Goal: Task Accomplishment & Management: Manage account settings

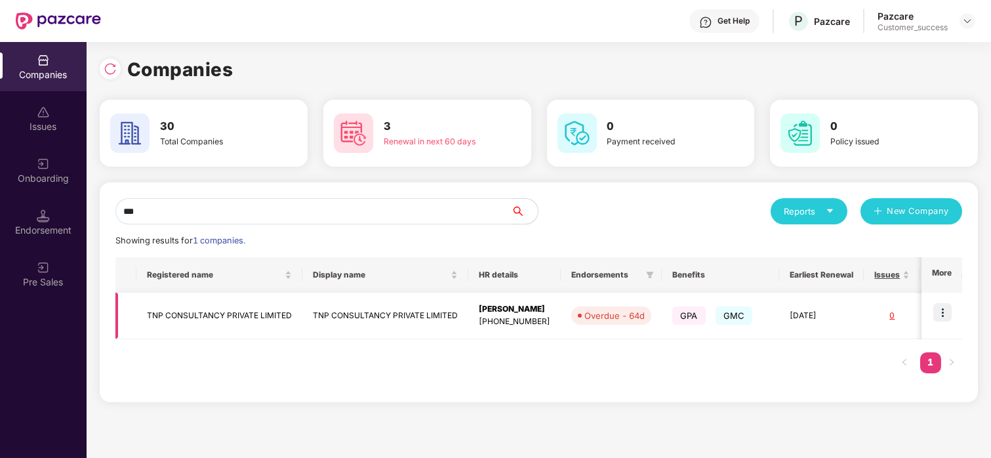
type input "***"
click at [944, 310] on img at bounding box center [942, 312] width 18 height 18
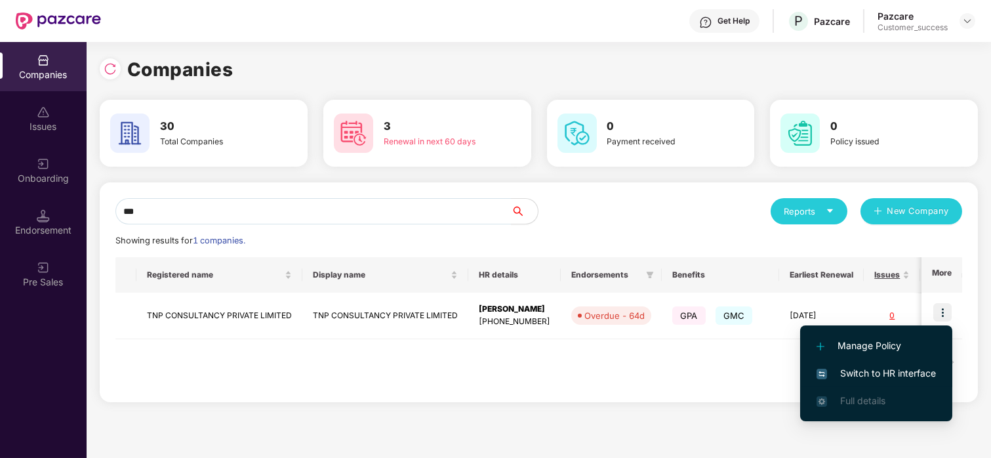
click at [869, 366] on span "Switch to HR interface" at bounding box center [876, 373] width 119 height 14
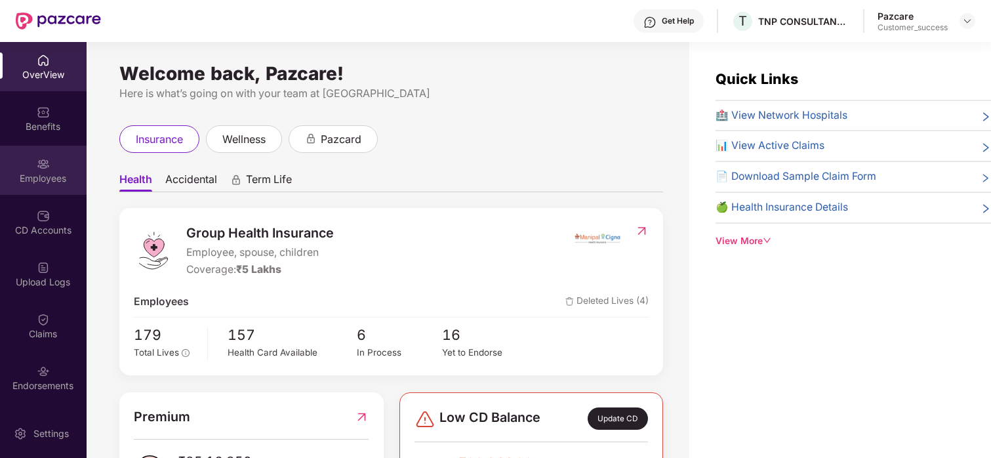
click at [37, 159] on img at bounding box center [43, 163] width 13 height 13
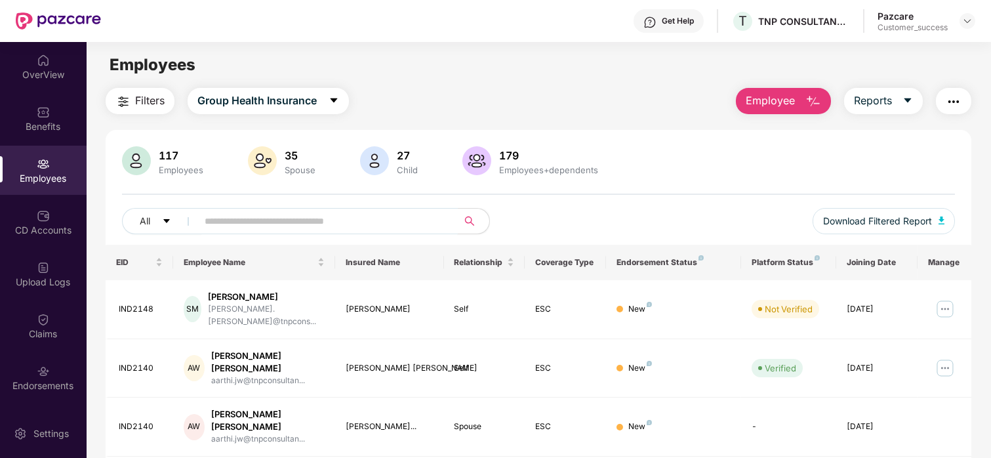
click at [236, 223] on input "text" at bounding box center [322, 221] width 235 height 20
paste input "*******"
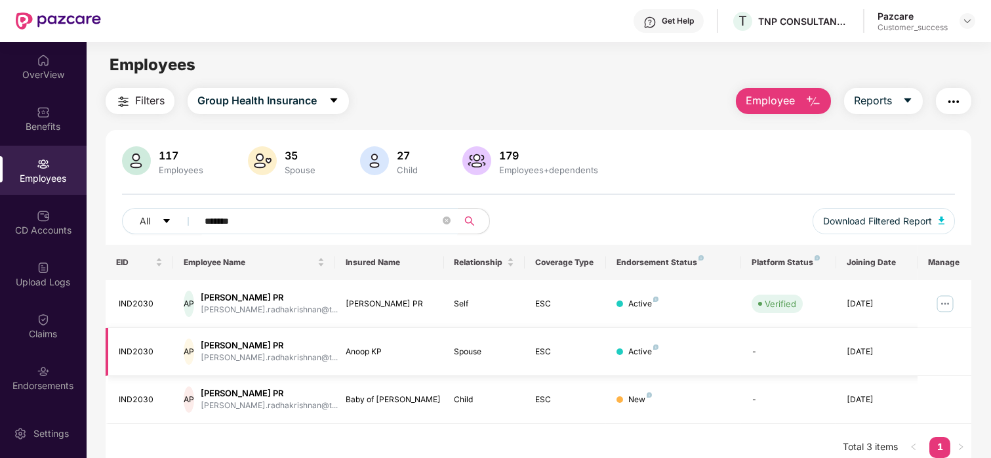
scroll to position [42, 0]
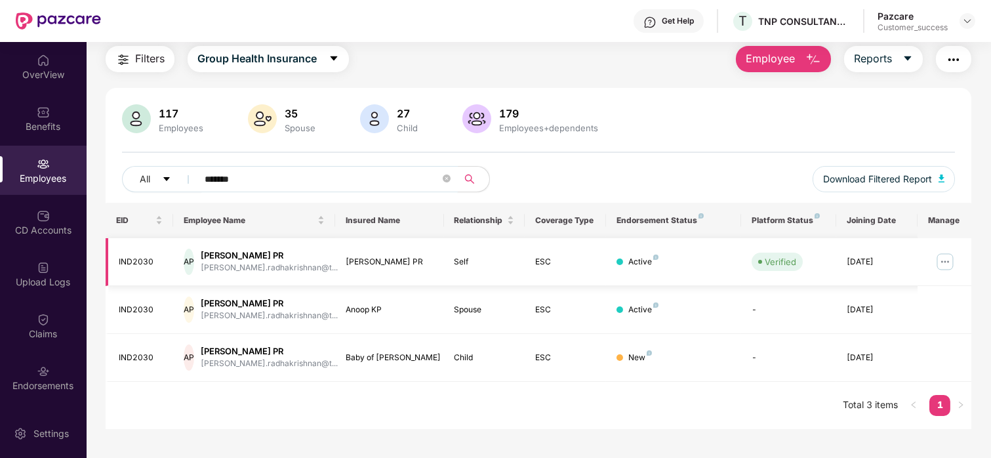
type input "*******"
click at [944, 251] on img at bounding box center [945, 261] width 21 height 21
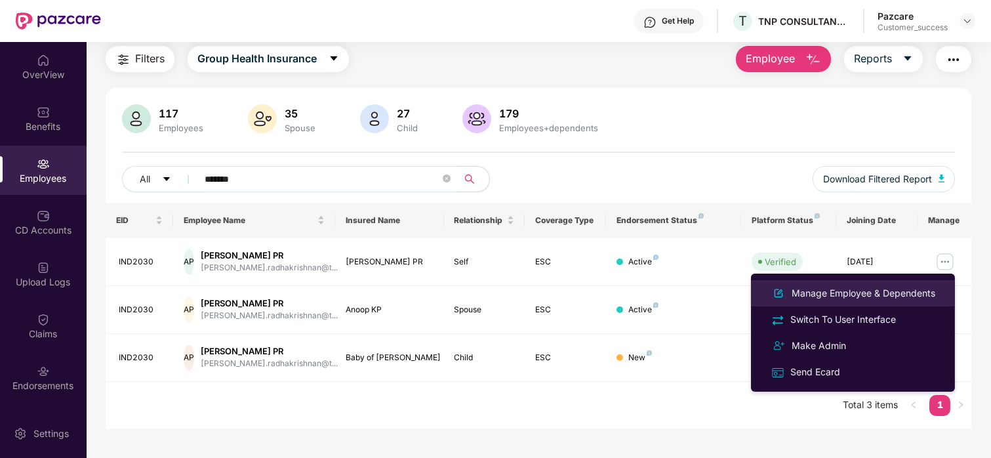
click at [810, 297] on div "Manage Employee & Dependents" at bounding box center [863, 293] width 149 height 14
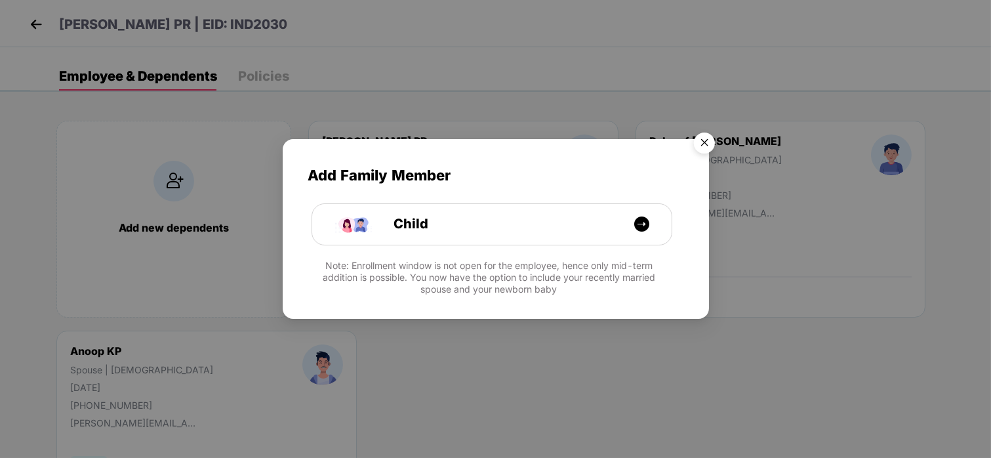
click at [698, 144] on img "Close" at bounding box center [704, 145] width 37 height 37
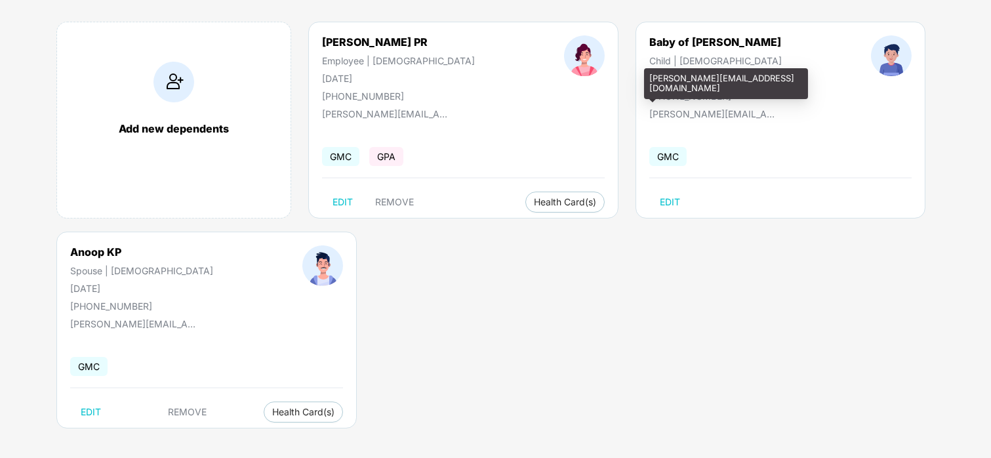
scroll to position [101, 0]
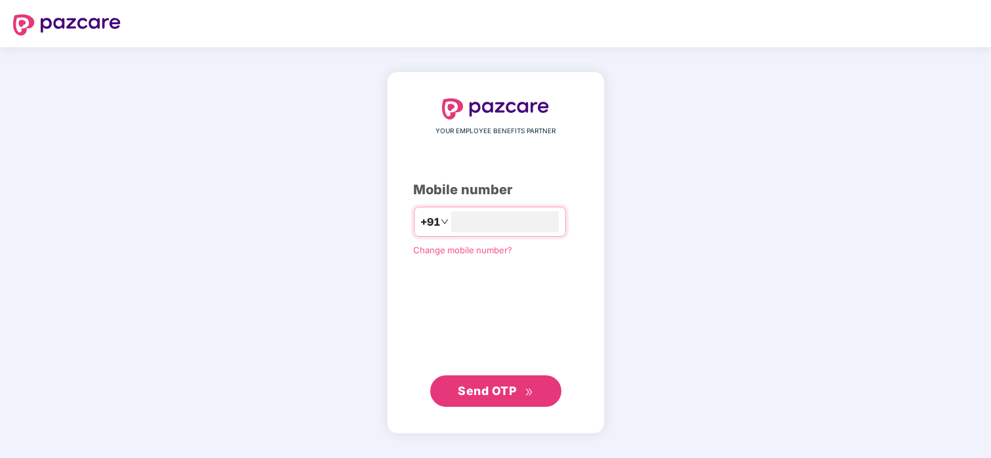
type input "**********"
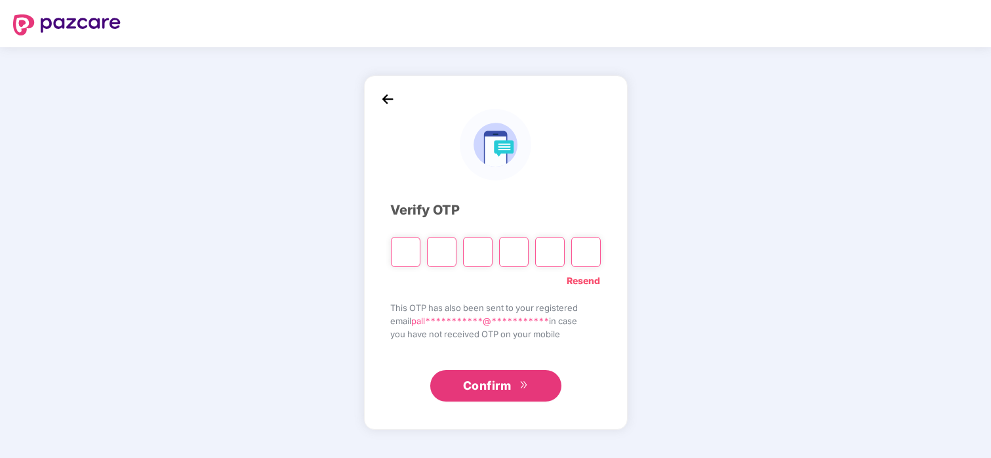
type input "*"
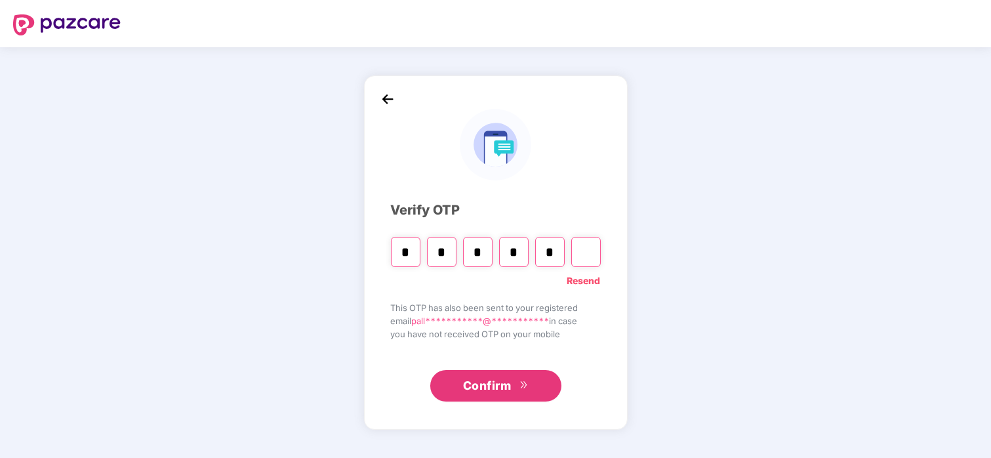
type input "*"
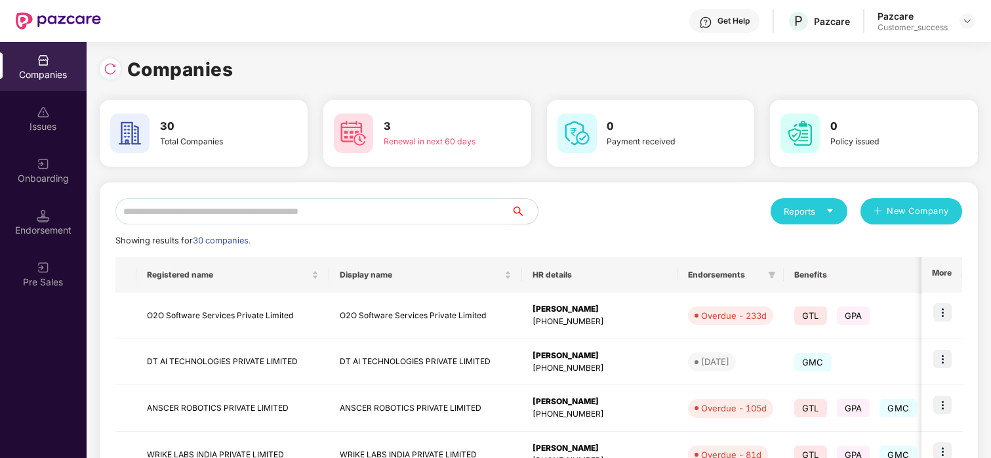
click at [176, 209] on input "text" at bounding box center [313, 211] width 396 height 26
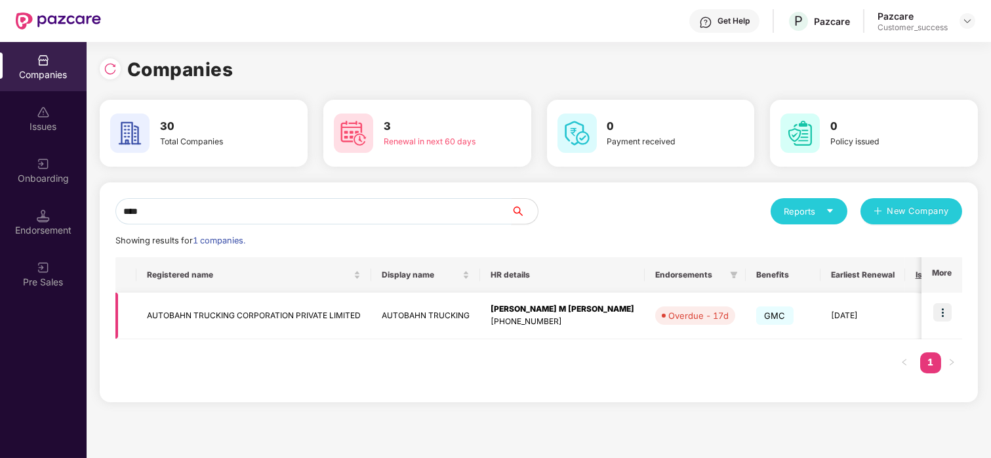
type input "****"
click at [943, 307] on img at bounding box center [942, 312] width 18 height 18
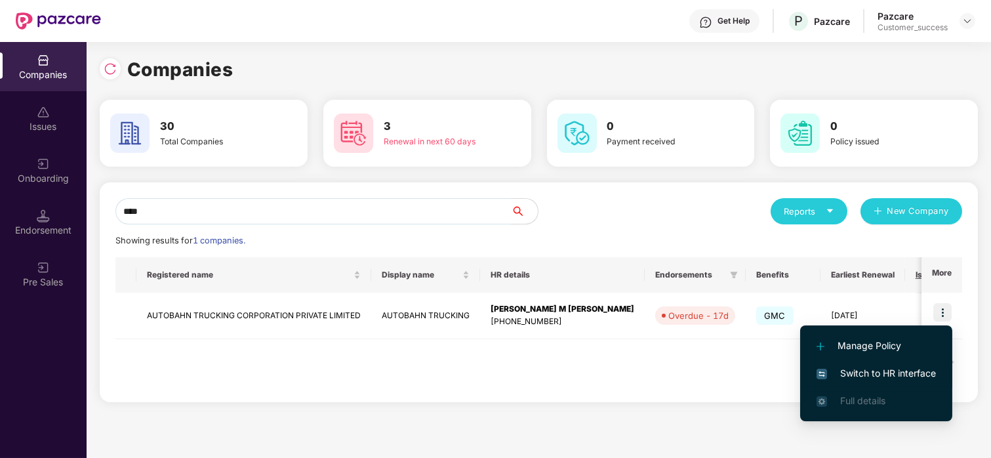
click at [879, 370] on span "Switch to HR interface" at bounding box center [876, 373] width 119 height 14
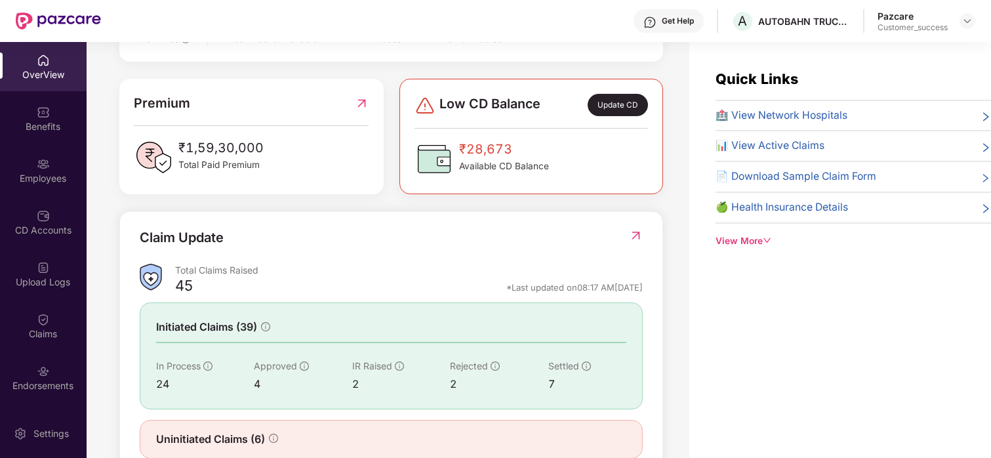
scroll to position [312, 0]
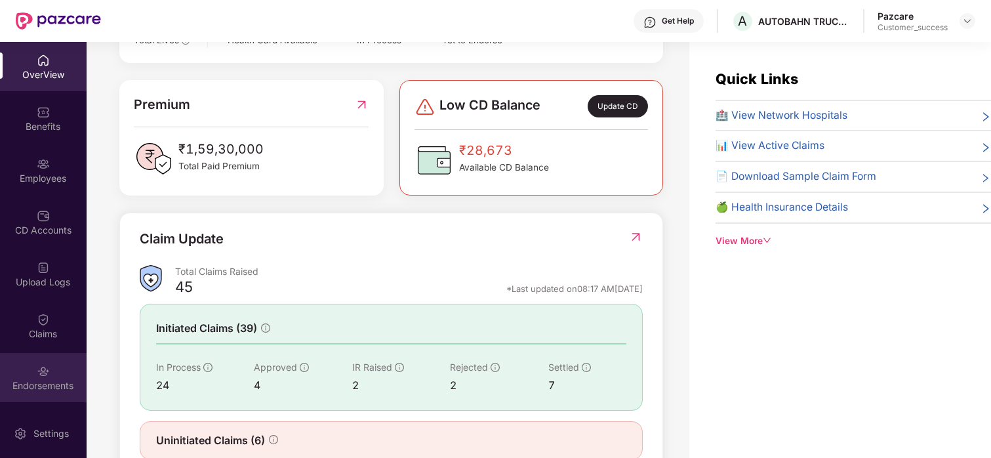
click at [17, 359] on div "Endorsements" at bounding box center [43, 377] width 87 height 49
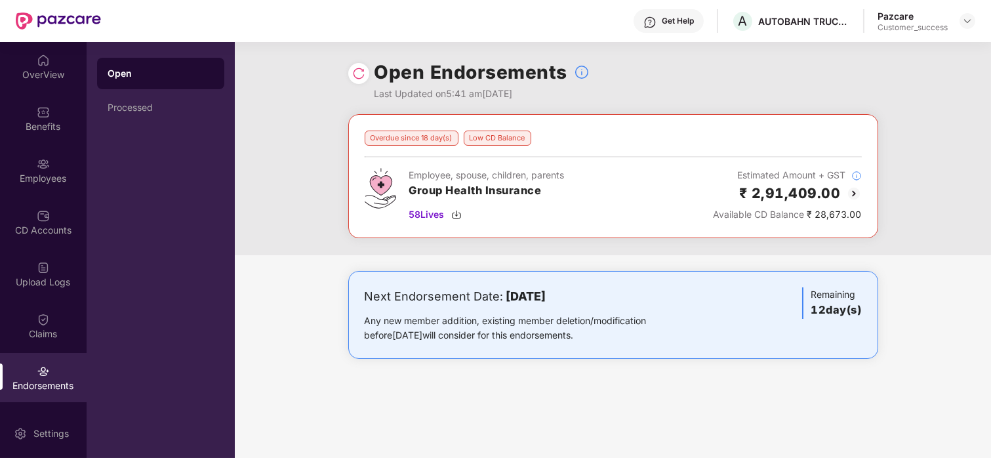
click at [851, 193] on img at bounding box center [854, 194] width 16 height 16
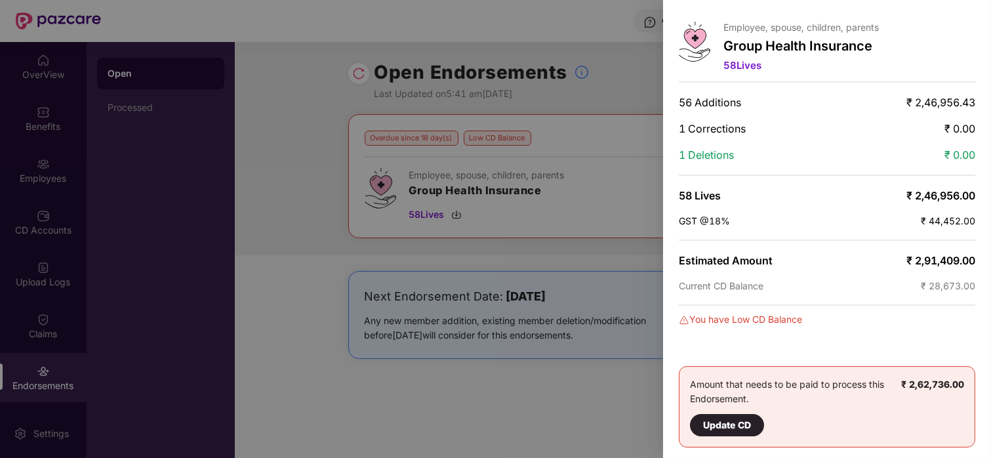
scroll to position [0, 0]
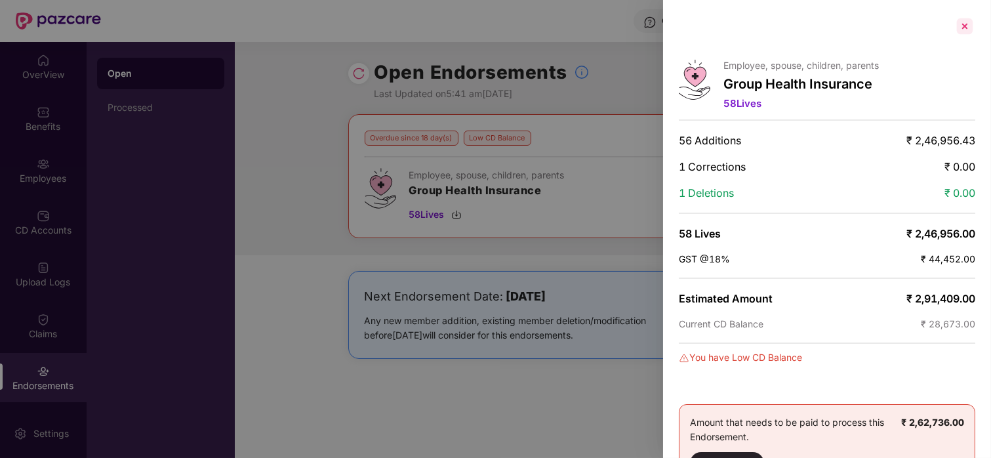
click at [961, 24] on div at bounding box center [964, 26] width 21 height 21
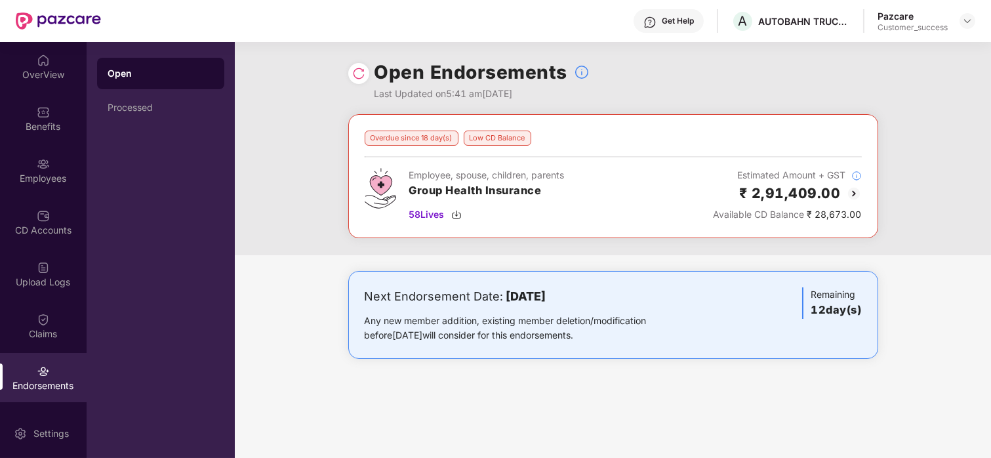
click at [644, 448] on div "Open Endorsements Last Updated on 5:41 am[DATE] Overdue since 18 day(s) Low CD …" at bounding box center [613, 250] width 756 height 416
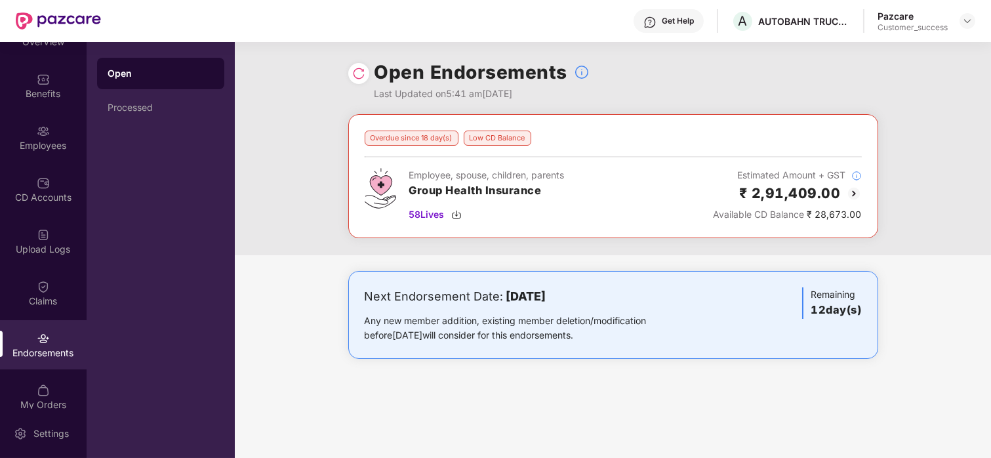
scroll to position [48, 0]
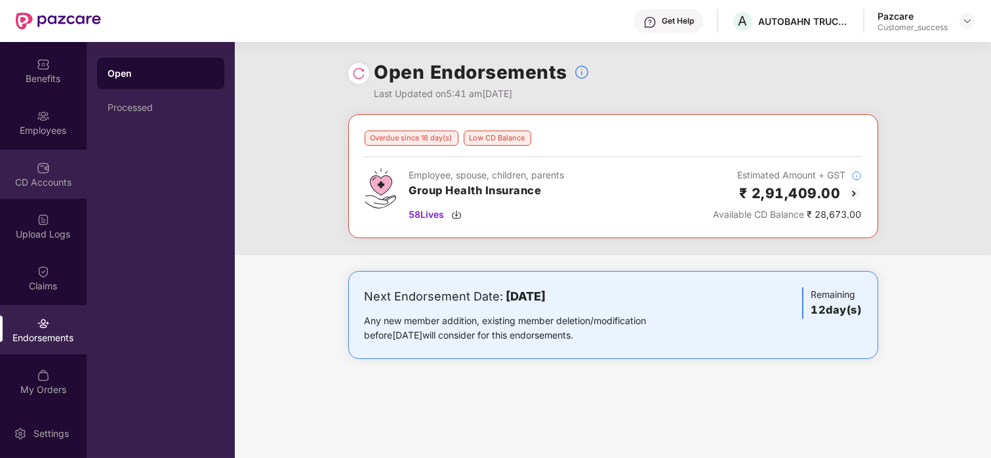
click at [41, 161] on img at bounding box center [43, 167] width 13 height 13
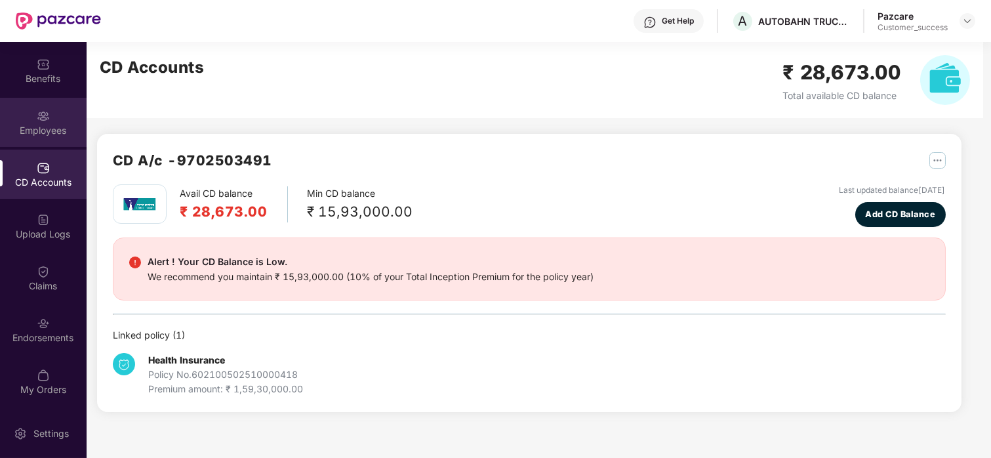
click at [50, 121] on div "Employees" at bounding box center [43, 122] width 87 height 49
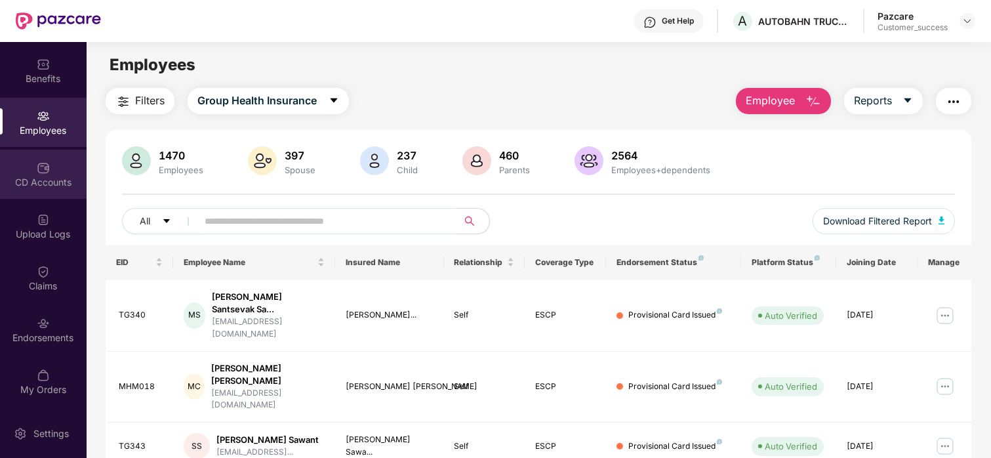
click at [59, 176] on div "CD Accounts" at bounding box center [43, 182] width 87 height 13
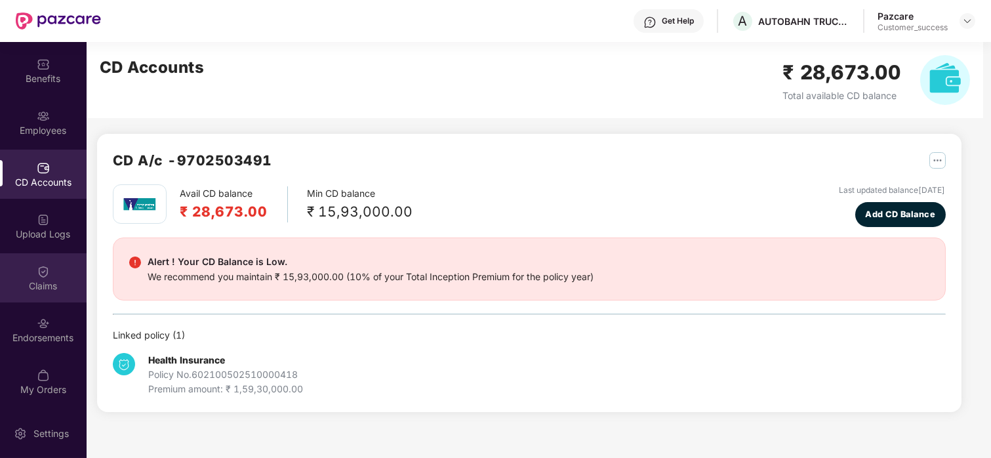
click at [26, 254] on div "Claims" at bounding box center [43, 277] width 87 height 49
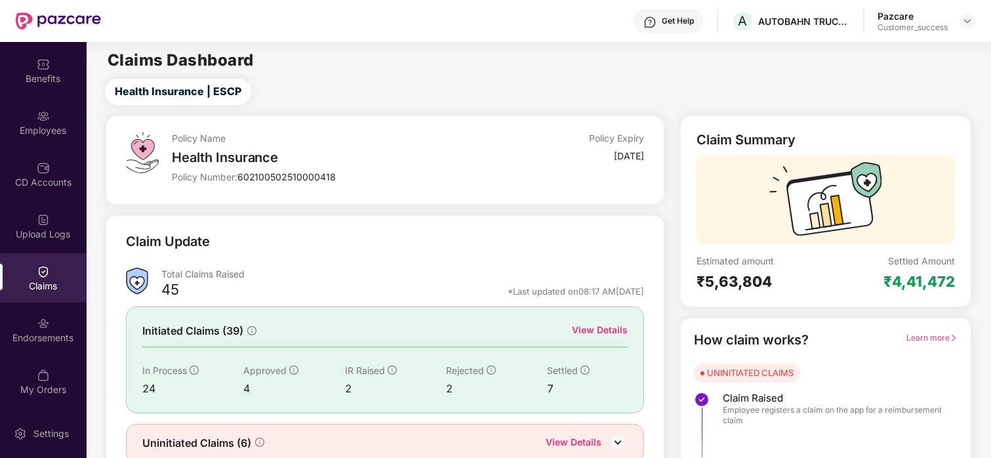
click at [590, 343] on div "Initiated Claims (39) View Details In Process 24 Approved 4 IR Raised 2 Rejecte…" at bounding box center [385, 359] width 518 height 106
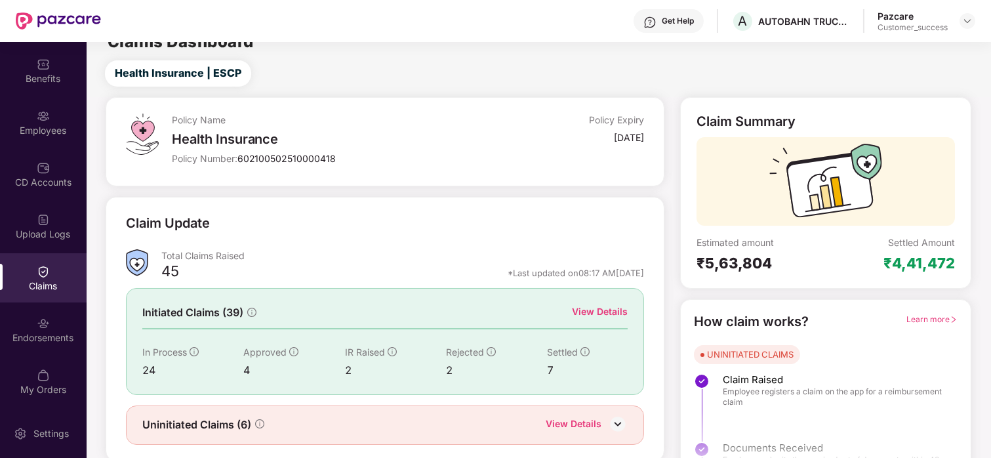
scroll to position [19, 0]
click at [597, 308] on div "View Details" at bounding box center [600, 311] width 56 height 14
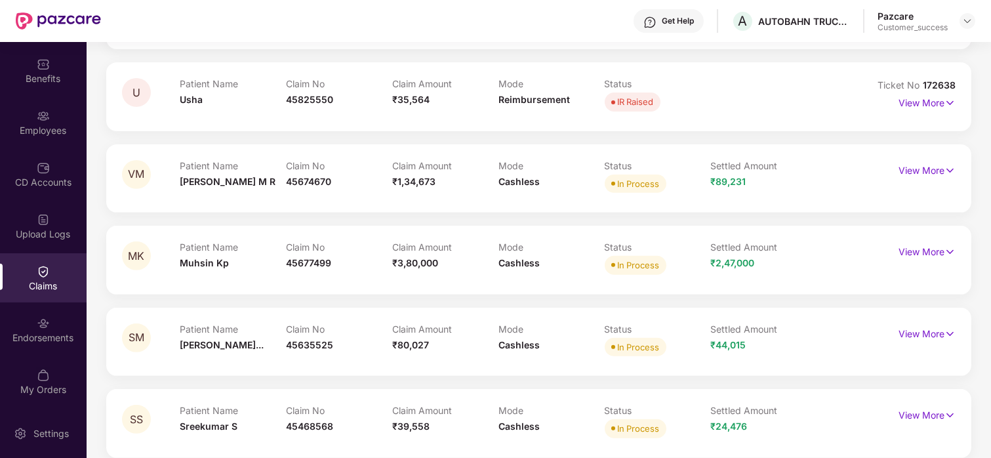
scroll to position [1952, 0]
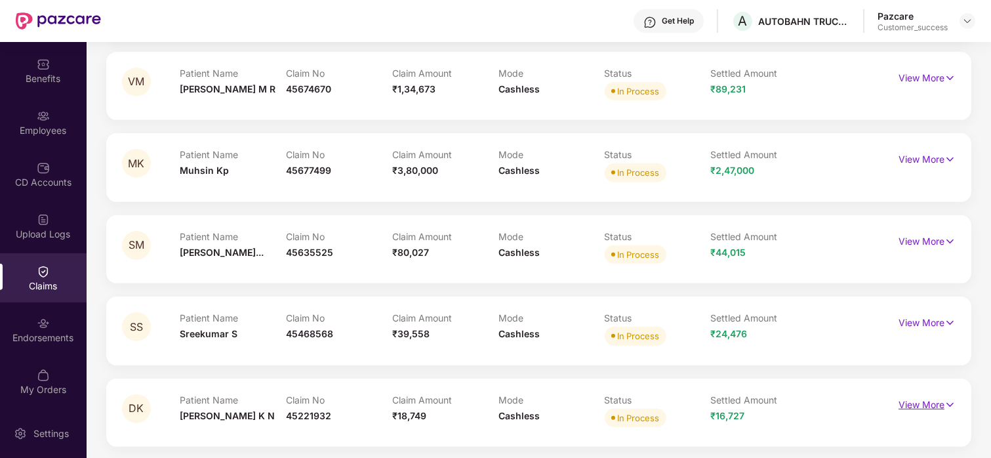
click at [908, 406] on p "View More" at bounding box center [927, 403] width 57 height 18
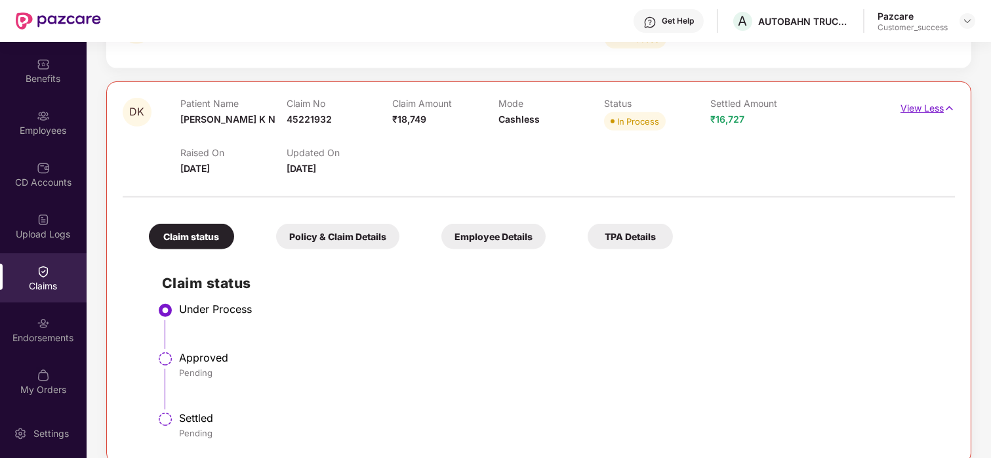
scroll to position [2267, 0]
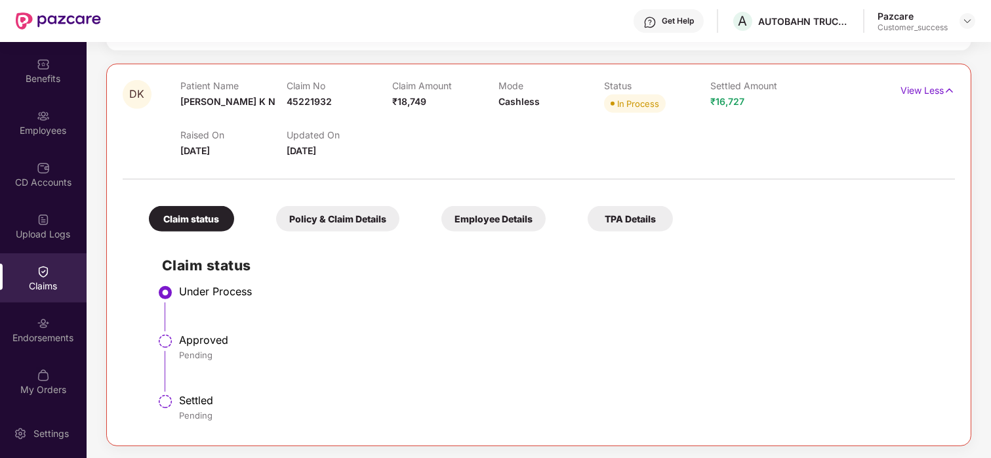
click at [373, 211] on div "Policy & Claim Details" at bounding box center [337, 219] width 123 height 26
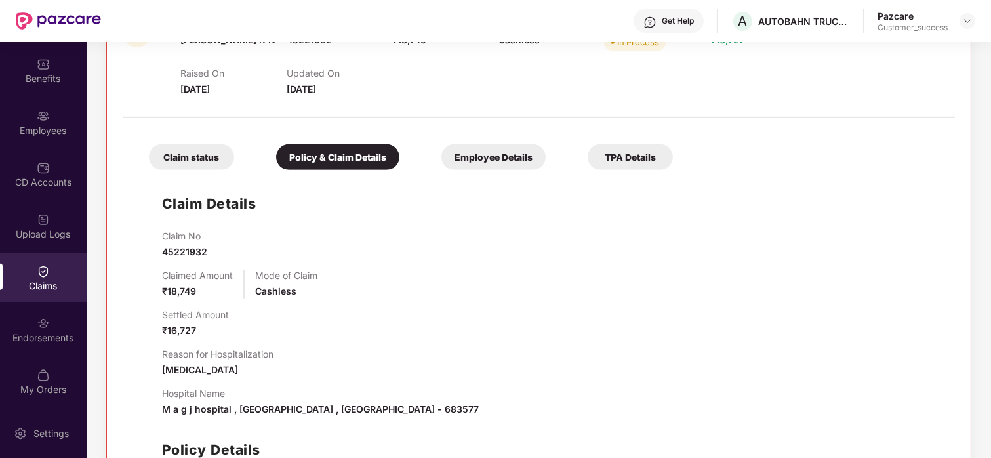
scroll to position [2337, 0]
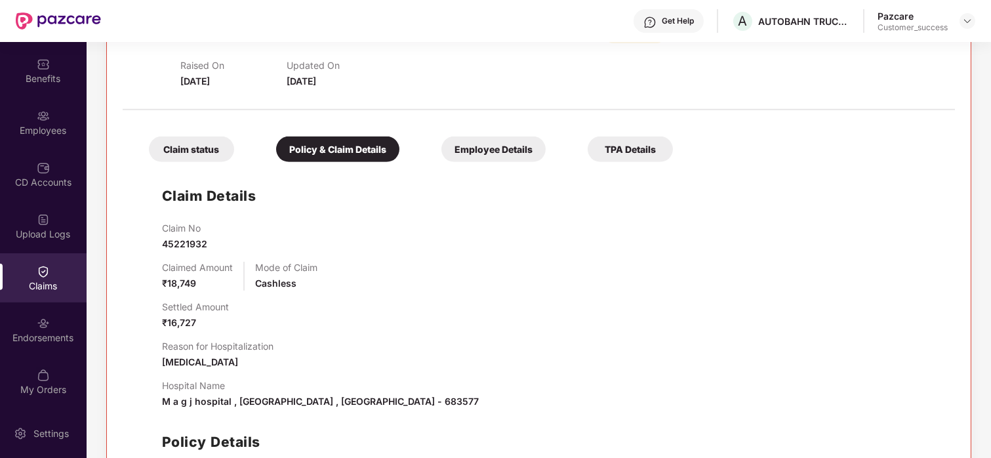
click at [503, 131] on div "Claim status Policy & Claim Details Employee Details TPA Details" at bounding box center [404, 142] width 537 height 39
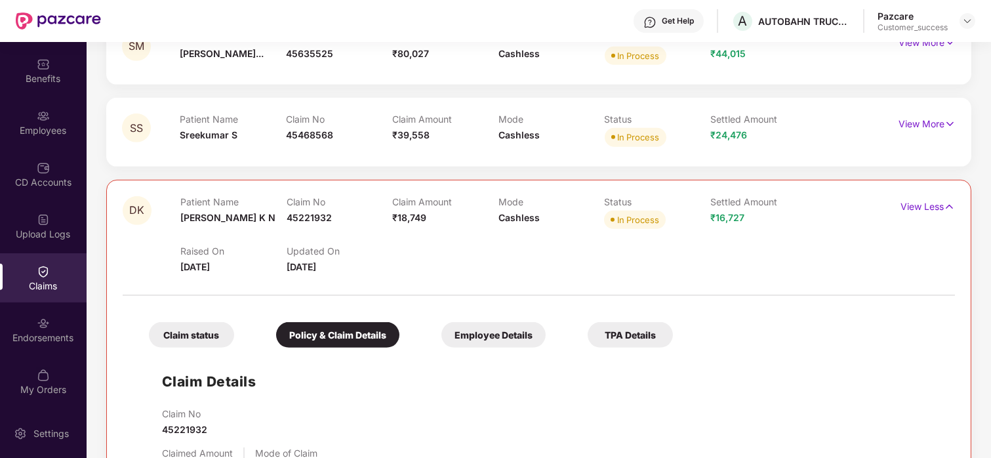
scroll to position [2148, 0]
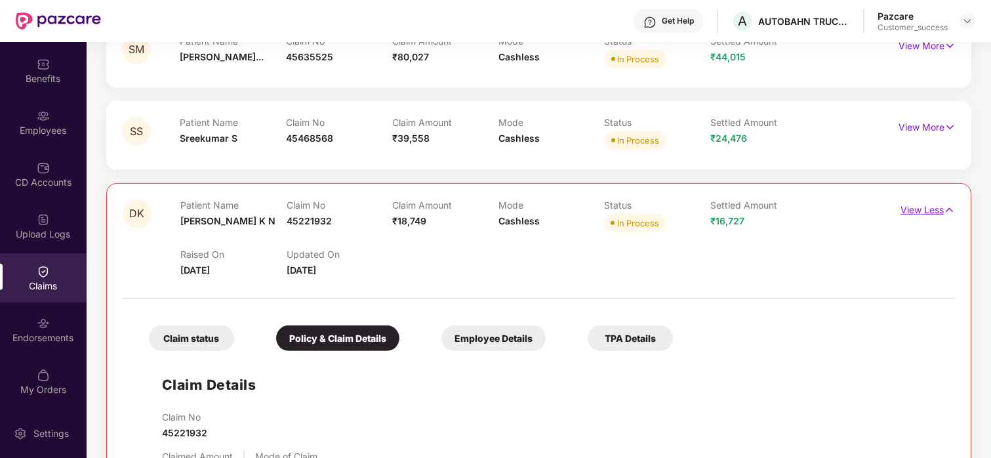
click at [919, 214] on p "View Less" at bounding box center [927, 208] width 54 height 18
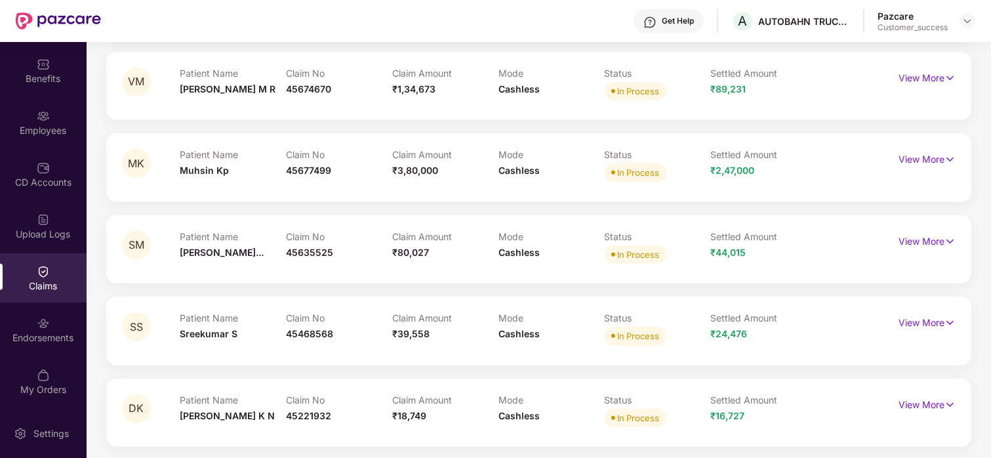
scroll to position [1952, 0]
click at [914, 400] on p "View More" at bounding box center [927, 404] width 57 height 18
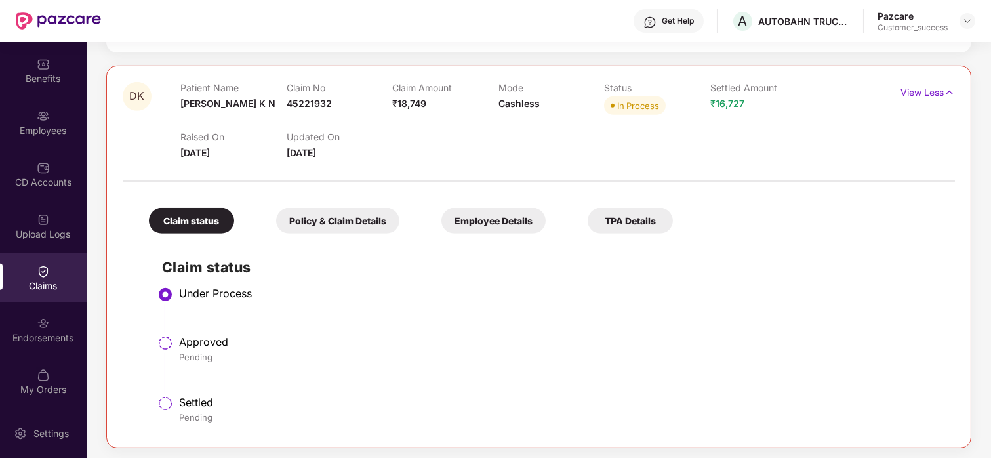
scroll to position [2267, 0]
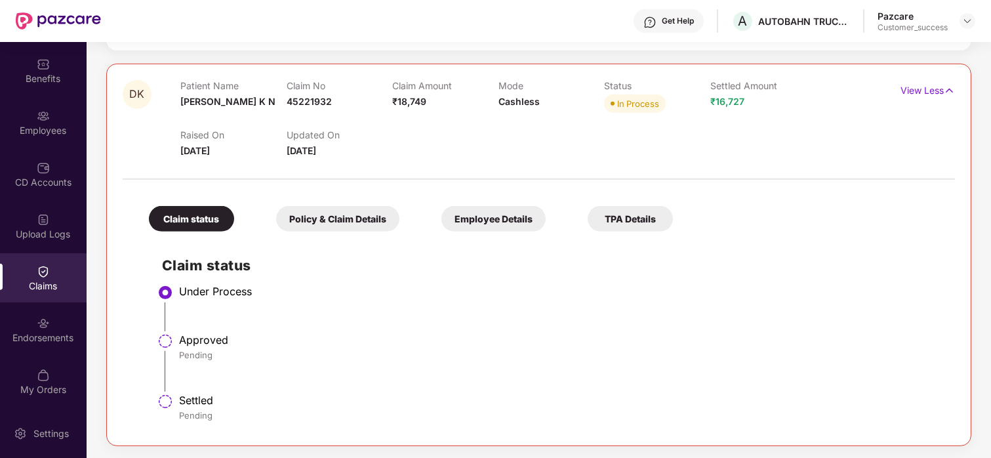
click at [331, 216] on div "Policy & Claim Details" at bounding box center [337, 219] width 123 height 26
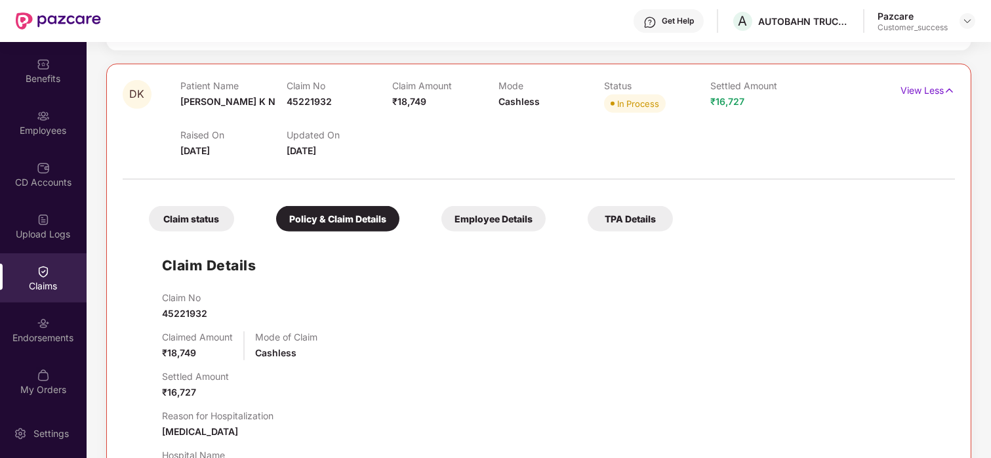
click at [517, 223] on div "Employee Details" at bounding box center [493, 219] width 104 height 26
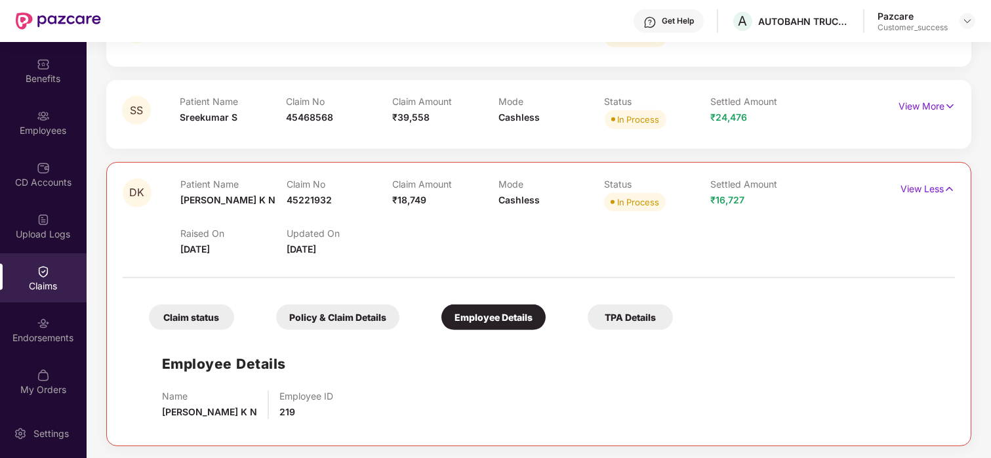
click at [359, 307] on div "Policy & Claim Details" at bounding box center [337, 317] width 123 height 26
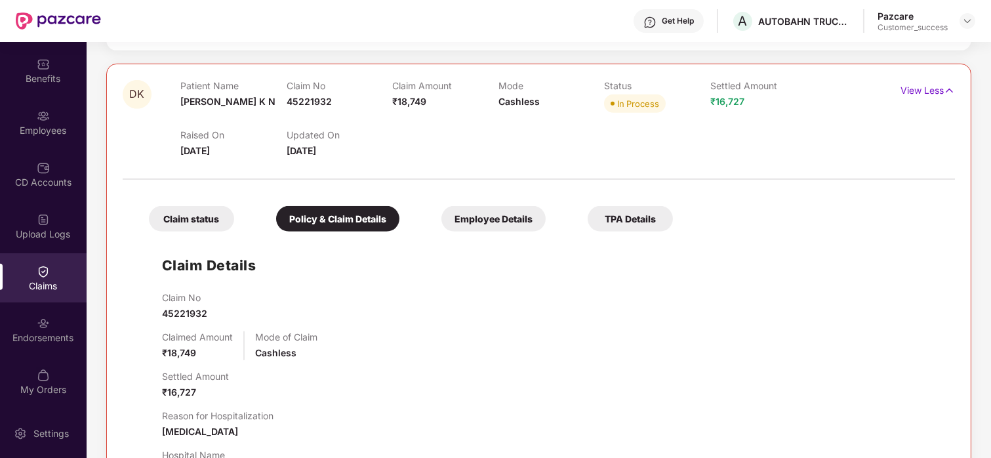
click at [197, 314] on span "45221932" at bounding box center [184, 313] width 45 height 11
drag, startPoint x: 216, startPoint y: 310, endPoint x: 153, endPoint y: 304, distance: 62.7
click at [153, 304] on div "Claim Details Claim No 45221932 Claimed Amount ₹18,749 Mode of Claim Cashless S…" at bounding box center [539, 427] width 806 height 378
copy span "45221932"
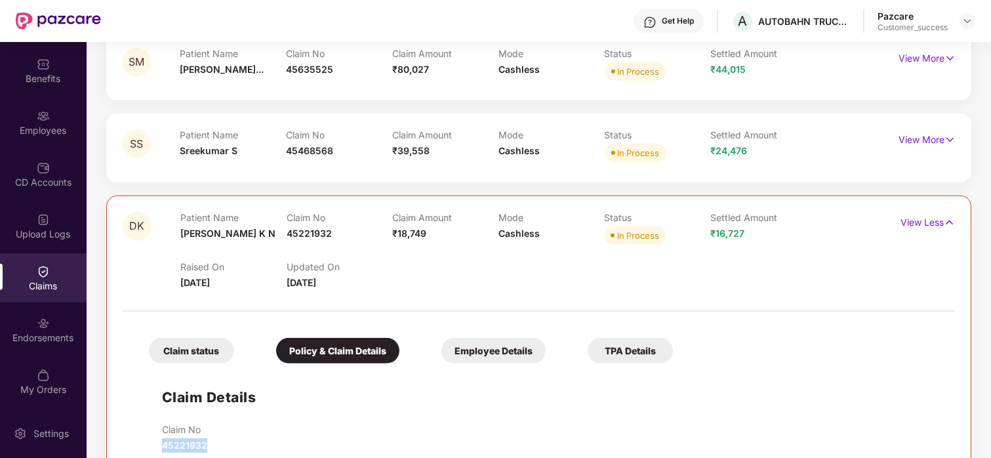
scroll to position [2135, 0]
click at [516, 340] on div "Employee Details" at bounding box center [493, 351] width 104 height 26
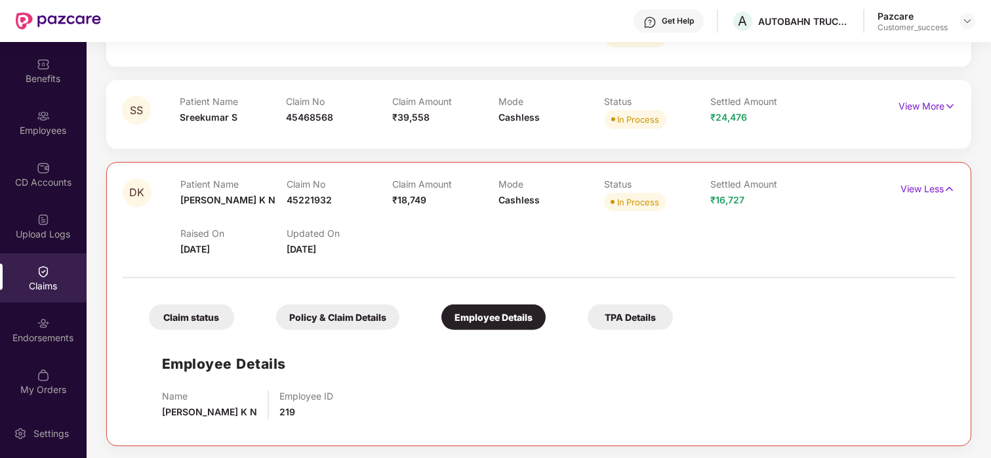
scroll to position [2169, 0]
click at [195, 319] on div "Claim status" at bounding box center [191, 317] width 85 height 26
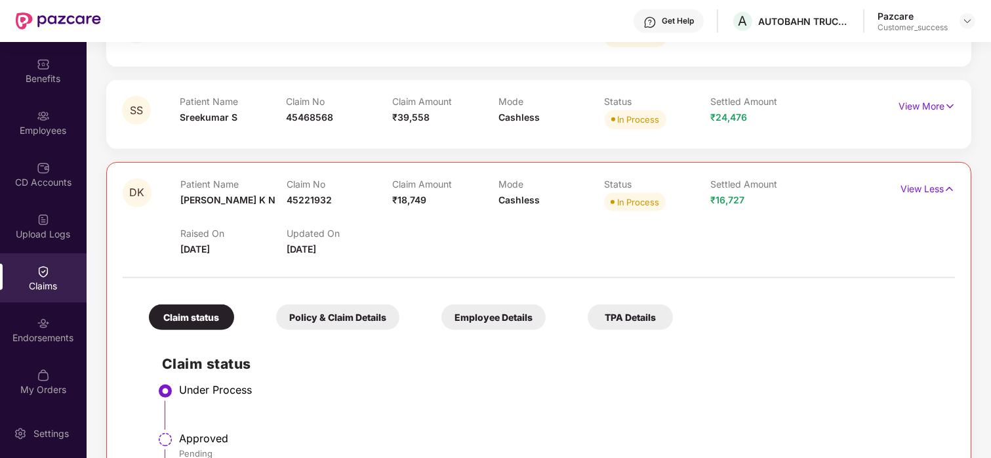
scroll to position [2267, 0]
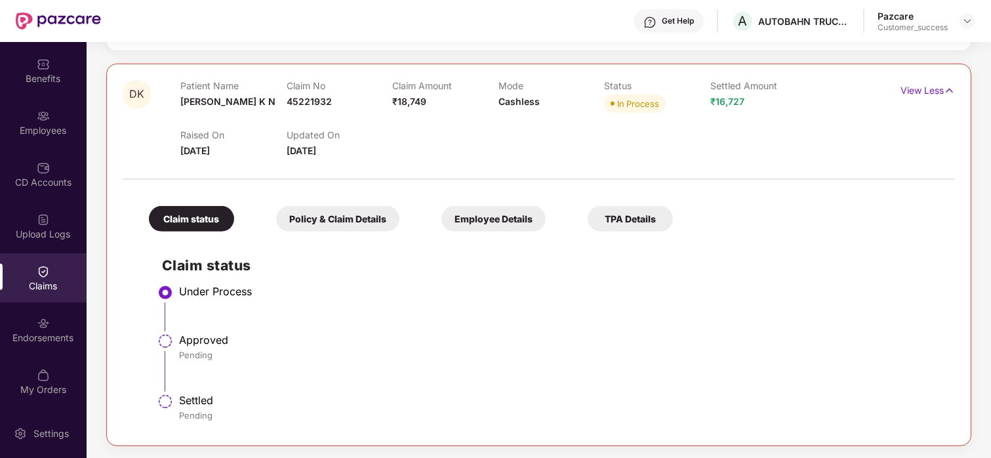
click at [345, 216] on div "Policy & Claim Details" at bounding box center [337, 219] width 123 height 26
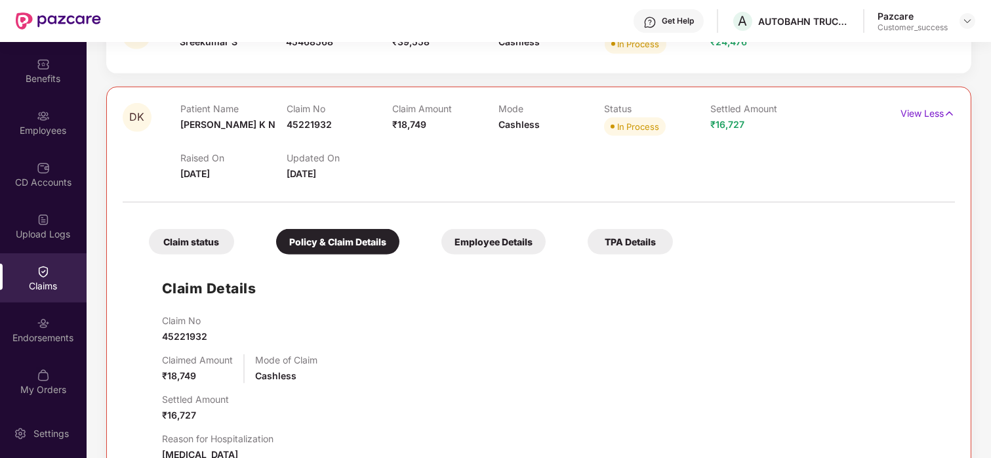
scroll to position [2218, 0]
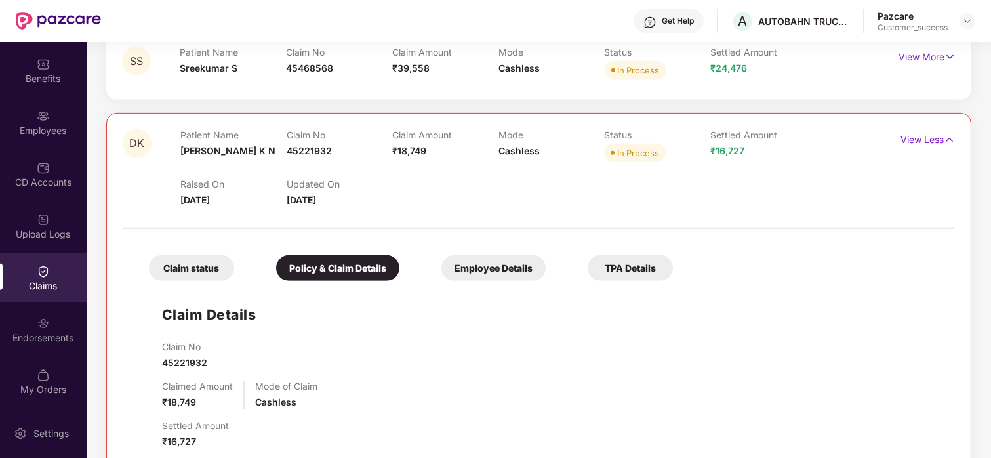
click at [633, 258] on div "TPA Details" at bounding box center [630, 268] width 85 height 26
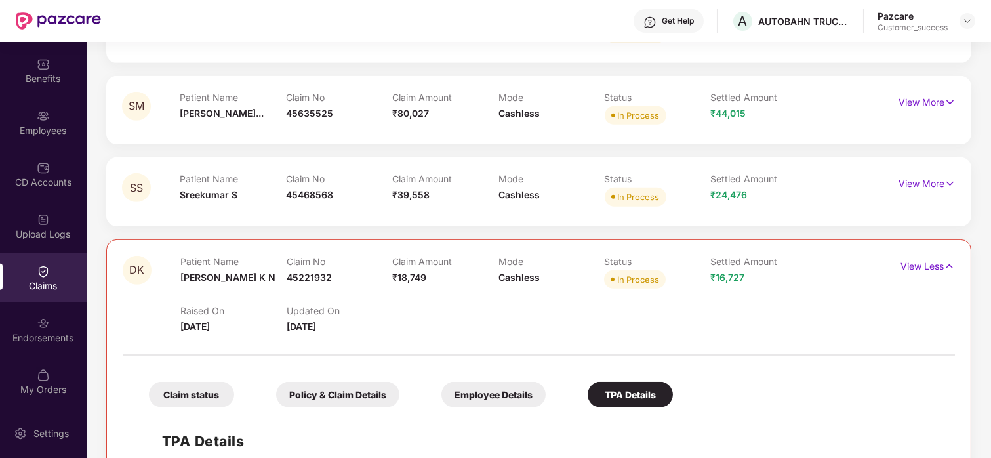
scroll to position [2082, 0]
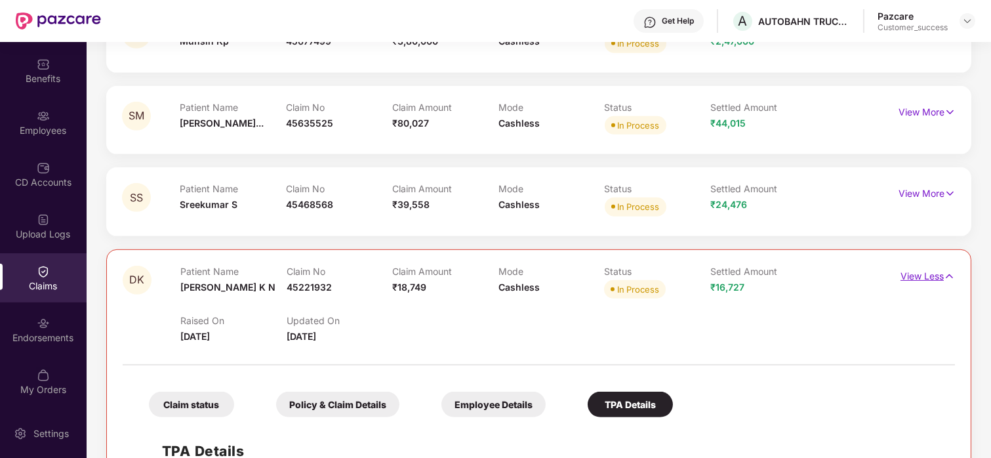
click at [920, 275] on p "View Less" at bounding box center [927, 275] width 54 height 18
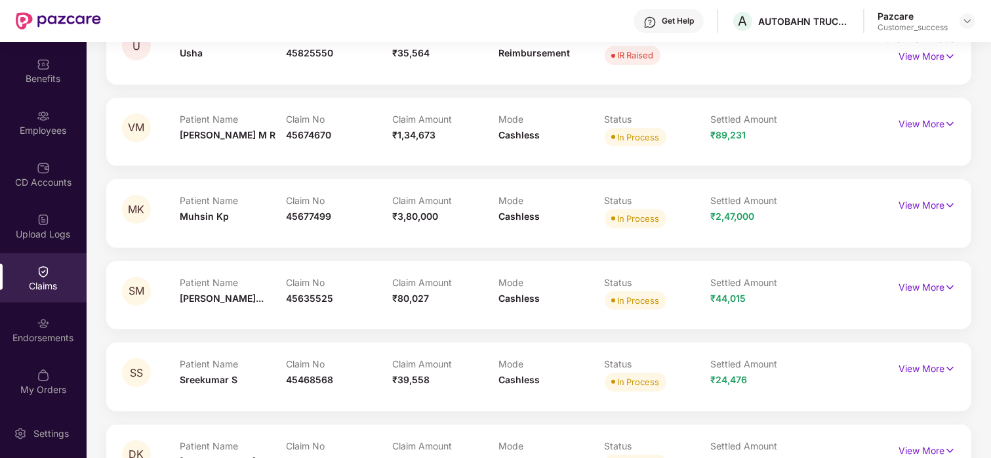
scroll to position [1952, 0]
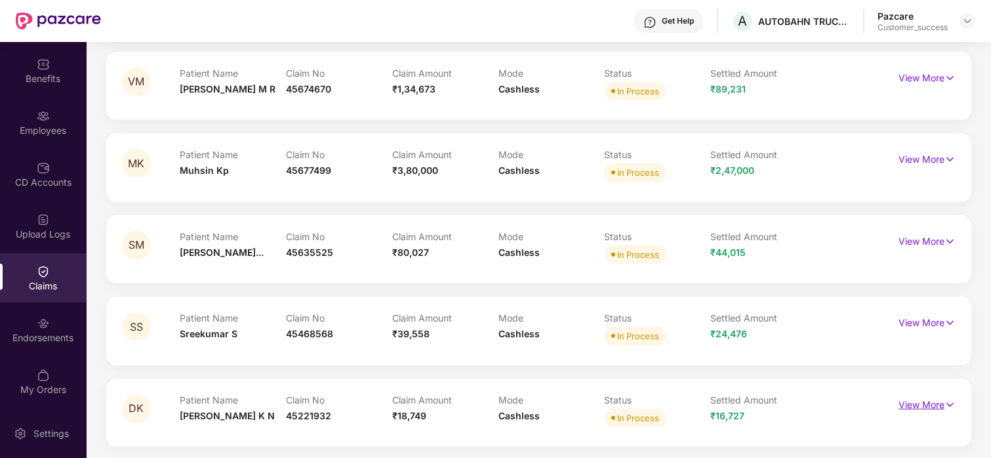
click at [902, 401] on p "View More" at bounding box center [927, 403] width 57 height 18
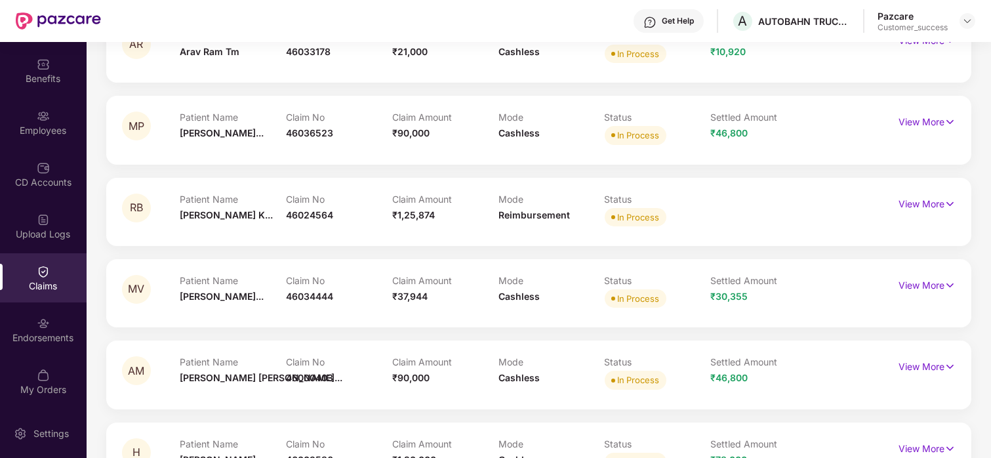
scroll to position [500, 0]
click at [796, 284] on p "Settled Amount" at bounding box center [763, 279] width 106 height 11
click at [659, 455] on span "In Process" at bounding box center [636, 461] width 62 height 18
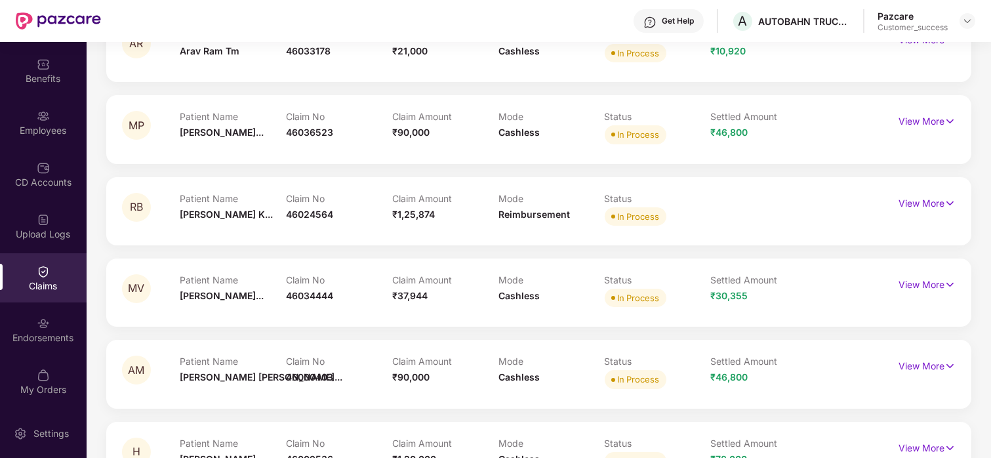
scroll to position [0, 0]
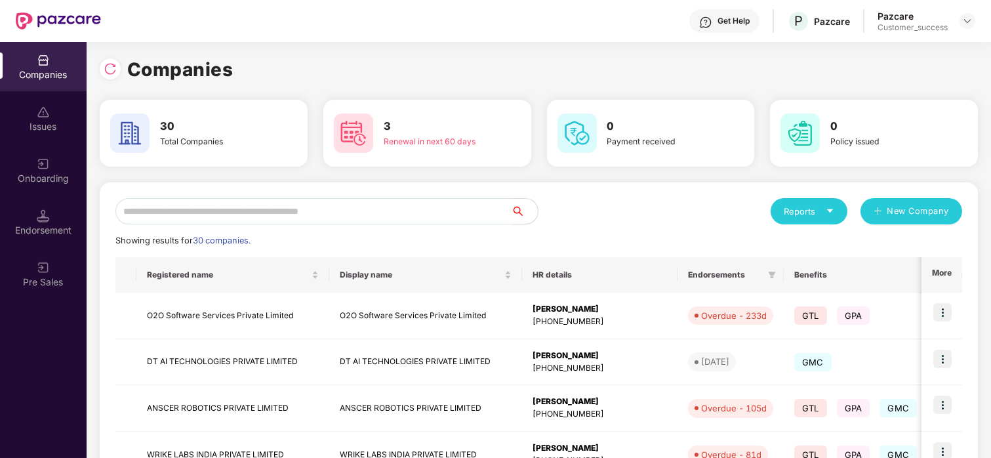
click at [323, 214] on input "text" at bounding box center [313, 211] width 396 height 26
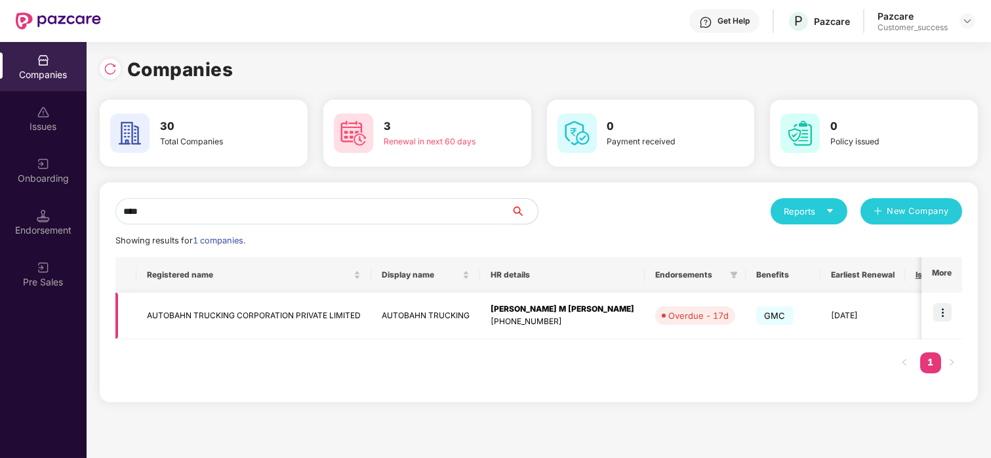
type input "****"
click at [945, 306] on img at bounding box center [942, 312] width 18 height 18
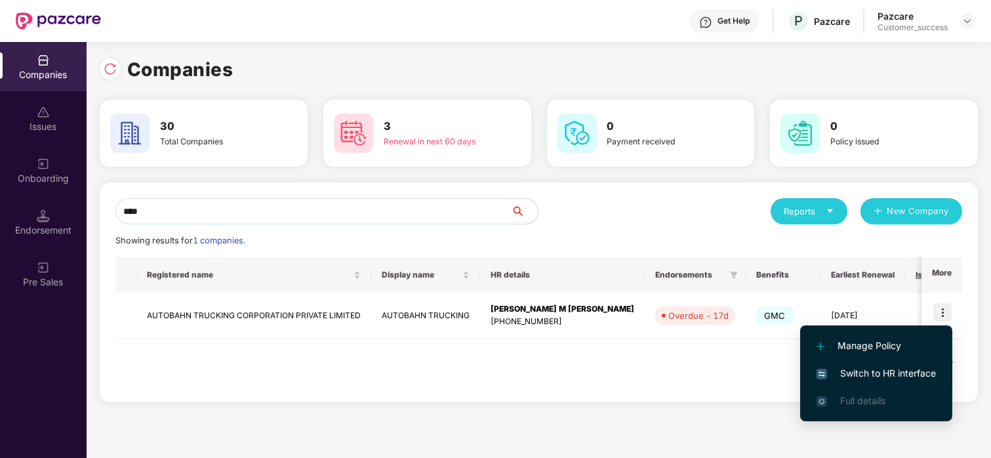
click at [880, 369] on span "Switch to HR interface" at bounding box center [876, 373] width 119 height 14
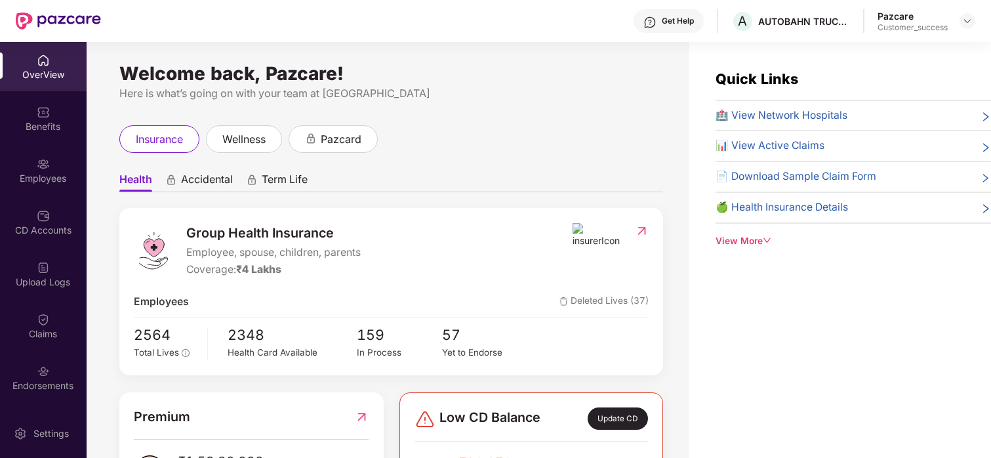
click at [49, 359] on div "Endorsements" at bounding box center [43, 377] width 87 height 49
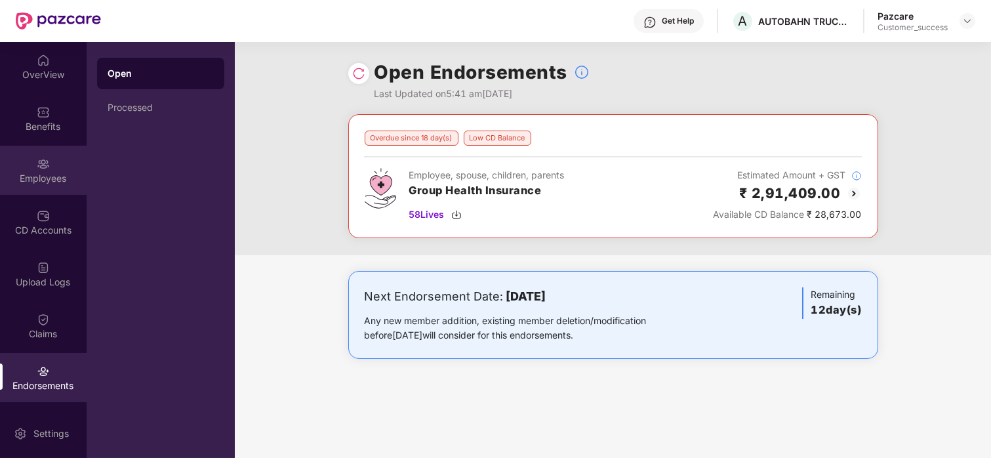
click at [17, 174] on div "Employees" at bounding box center [43, 178] width 87 height 13
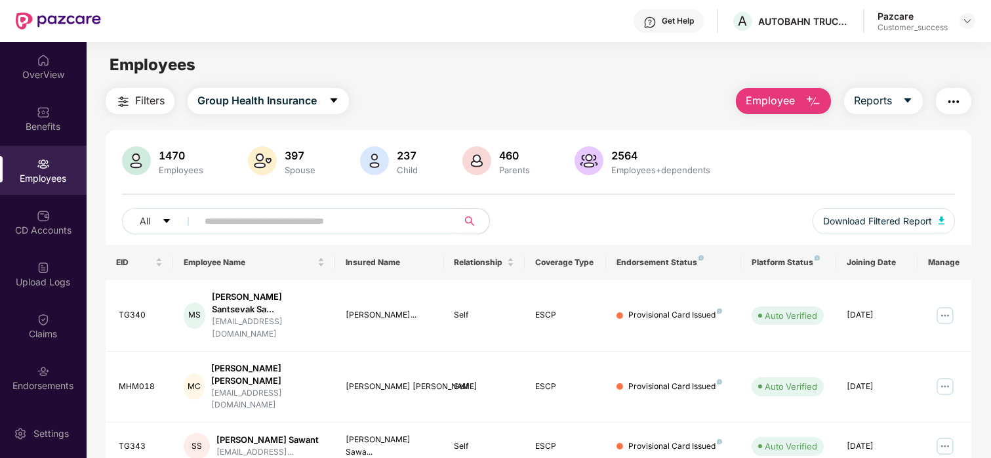
click at [322, 218] on input "text" at bounding box center [322, 221] width 235 height 20
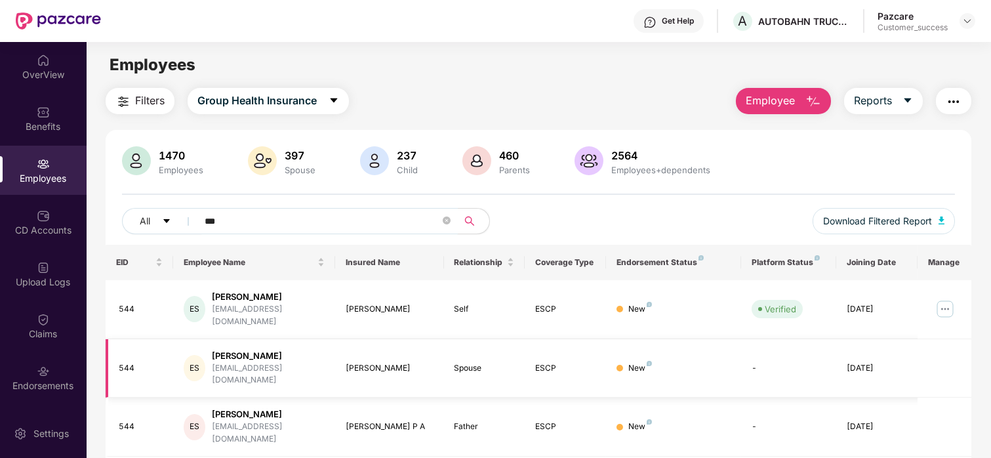
type input "***"
click at [447, 219] on icon "close-circle" at bounding box center [447, 220] width 8 height 8
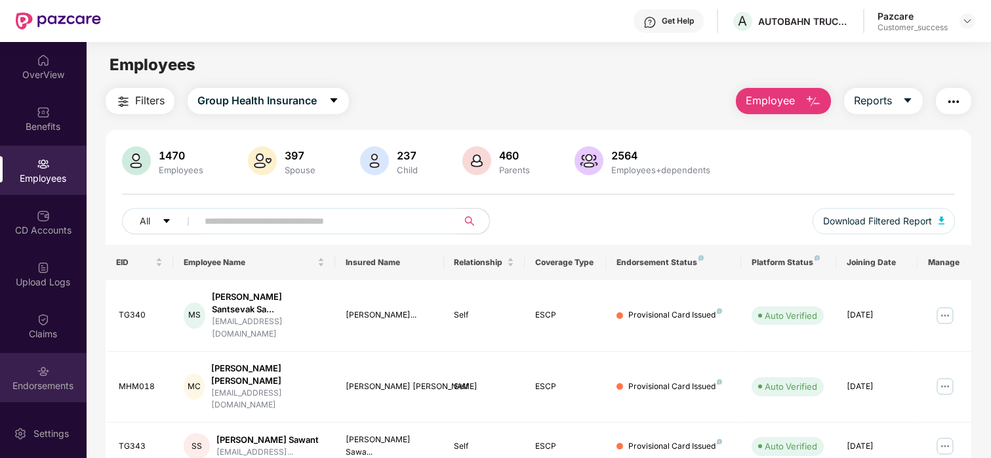
click at [71, 380] on div "Endorsements" at bounding box center [43, 385] width 87 height 13
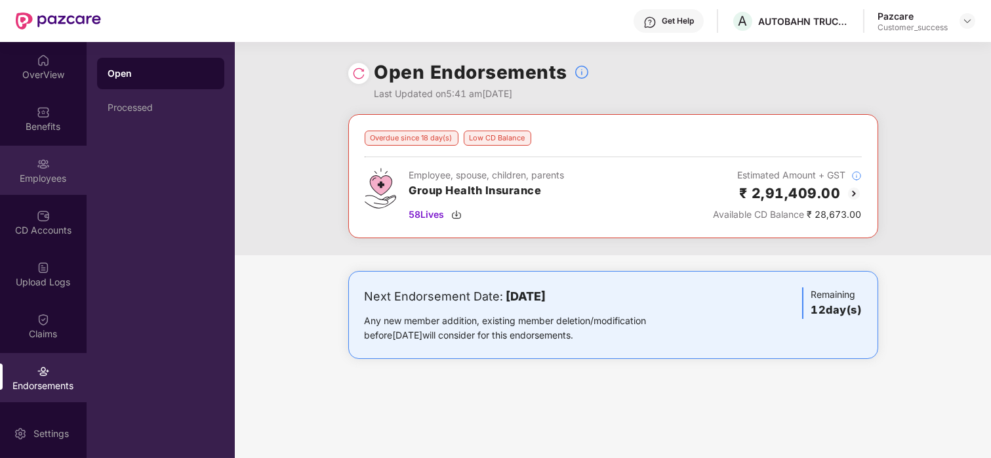
click at [40, 174] on div "Employees" at bounding box center [43, 178] width 87 height 13
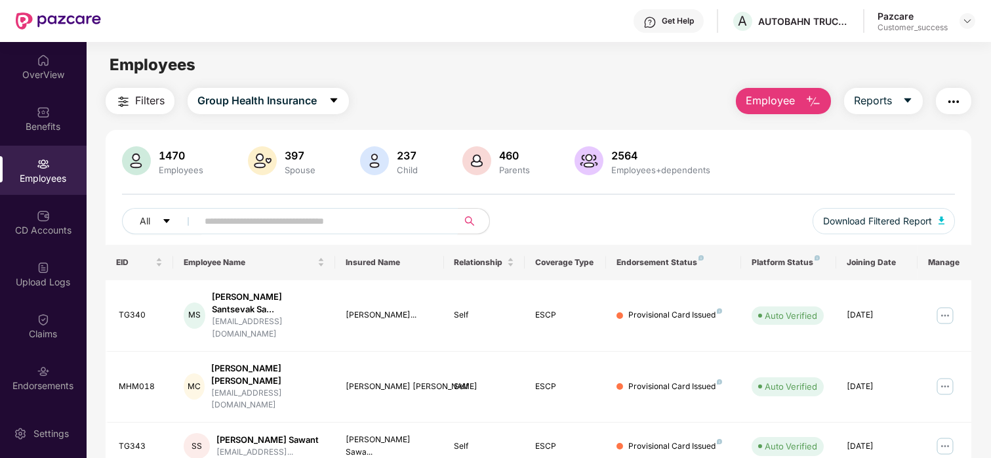
click at [271, 226] on input "text" at bounding box center [322, 221] width 235 height 20
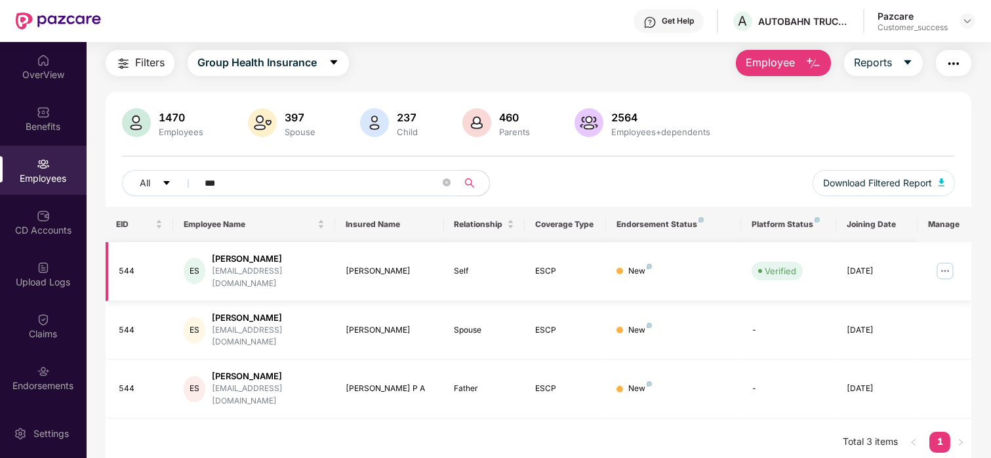
scroll to position [37, 0]
type input "***"
click at [892, 194] on button "Download Filtered Report" at bounding box center [884, 184] width 143 height 26
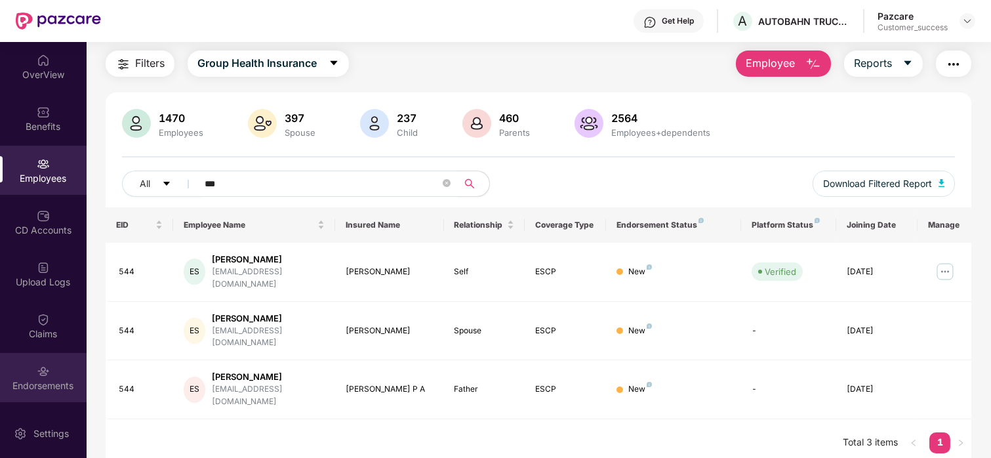
click at [37, 367] on img at bounding box center [43, 371] width 13 height 13
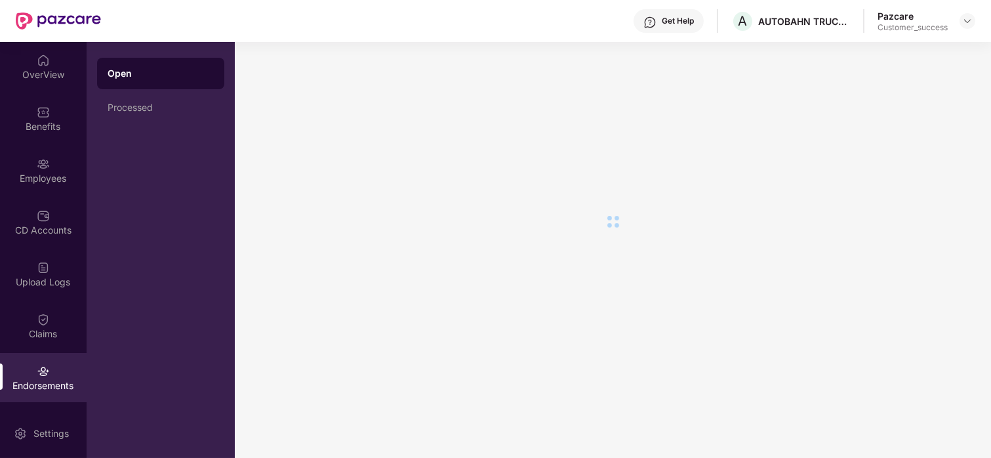
scroll to position [0, 0]
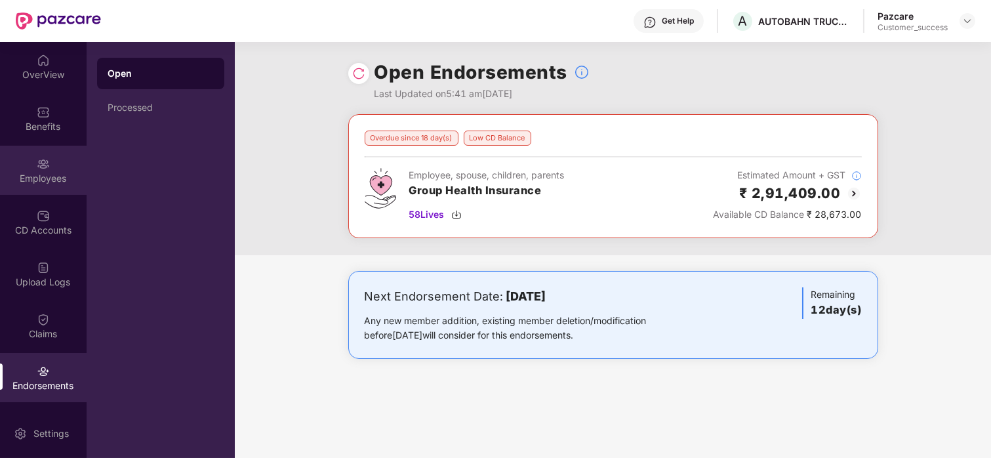
click at [11, 169] on div "Employees" at bounding box center [43, 170] width 87 height 49
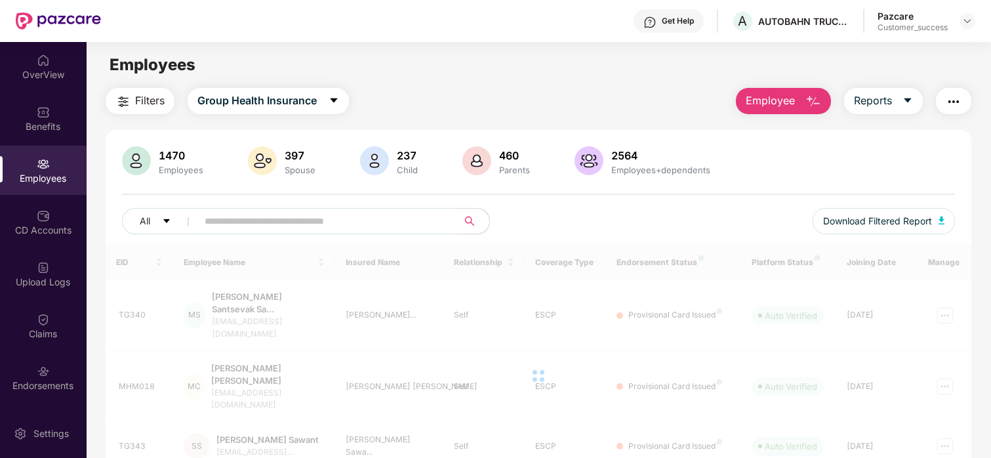
click at [393, 222] on input "text" at bounding box center [322, 221] width 235 height 20
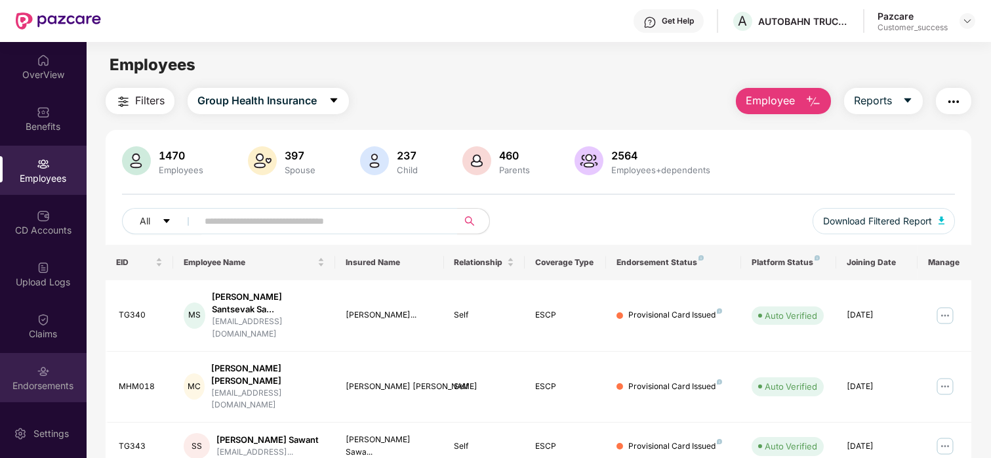
click at [31, 374] on div "Endorsements" at bounding box center [43, 377] width 87 height 49
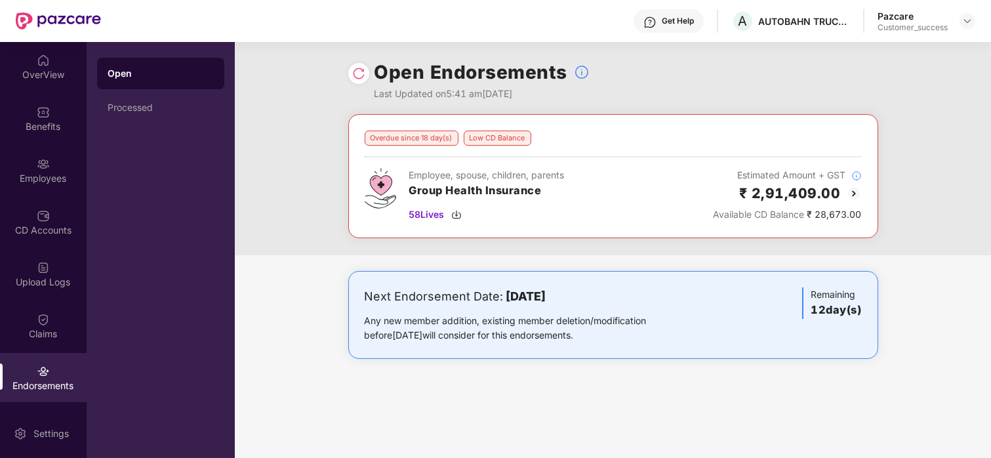
click at [855, 191] on img at bounding box center [854, 194] width 16 height 16
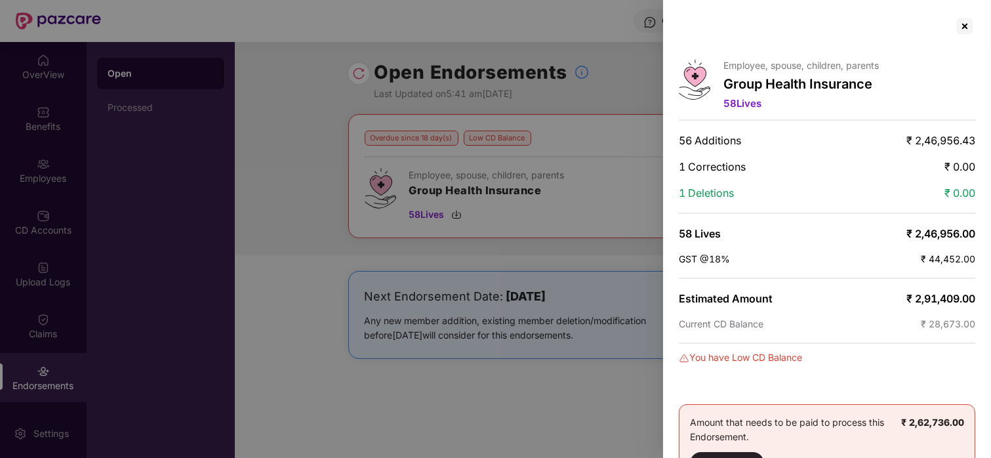
click at [429, 211] on div at bounding box center [495, 229] width 991 height 458
click at [967, 20] on div at bounding box center [964, 26] width 21 height 21
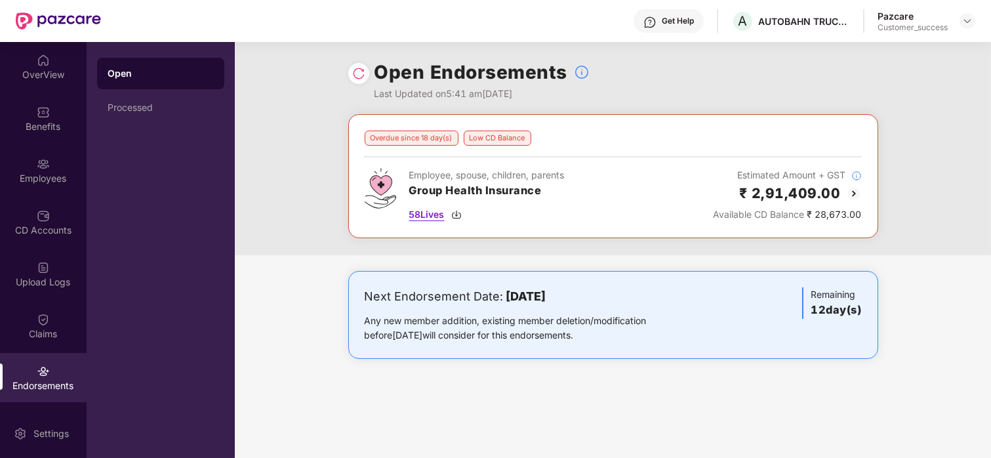
click at [435, 216] on span "58 Lives" at bounding box center [426, 214] width 35 height 14
click at [38, 279] on div "Upload Logs" at bounding box center [43, 281] width 87 height 13
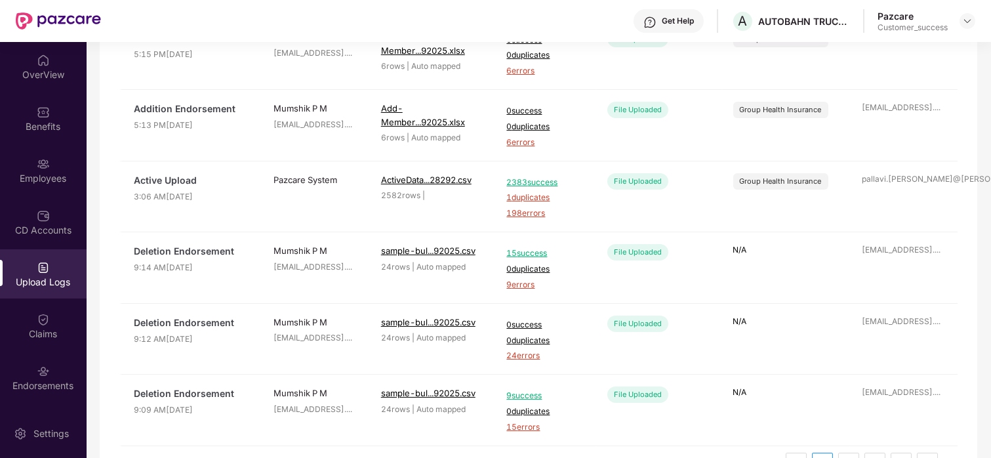
scroll to position [493, 0]
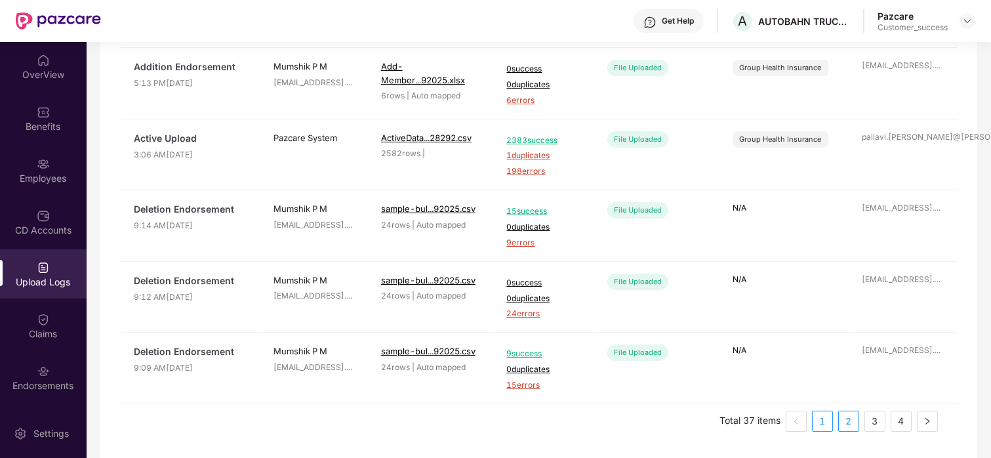
click at [846, 422] on link "2" at bounding box center [849, 421] width 20 height 20
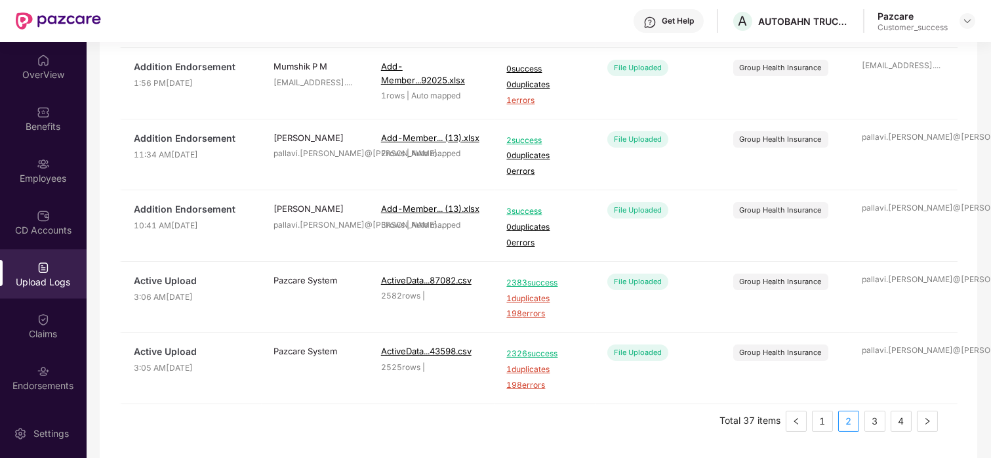
scroll to position [493, 0]
click at [802, 422] on button "button" at bounding box center [796, 421] width 21 height 21
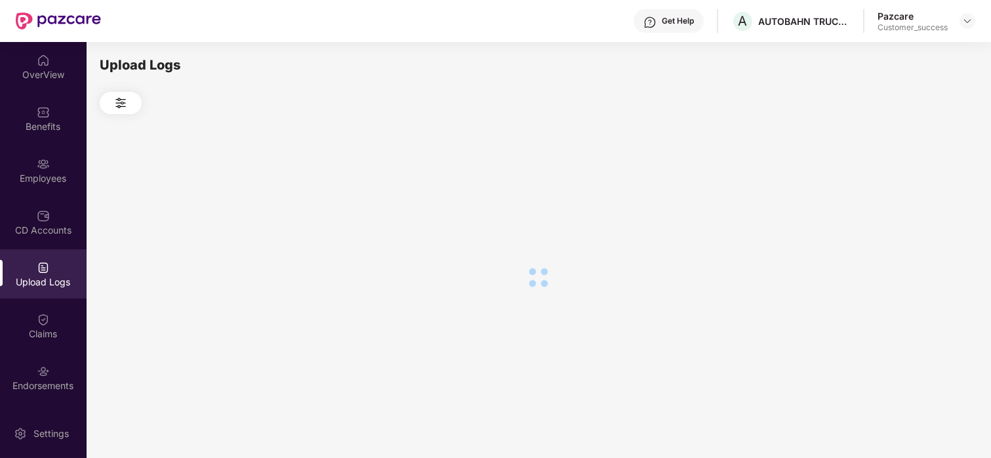
scroll to position [0, 0]
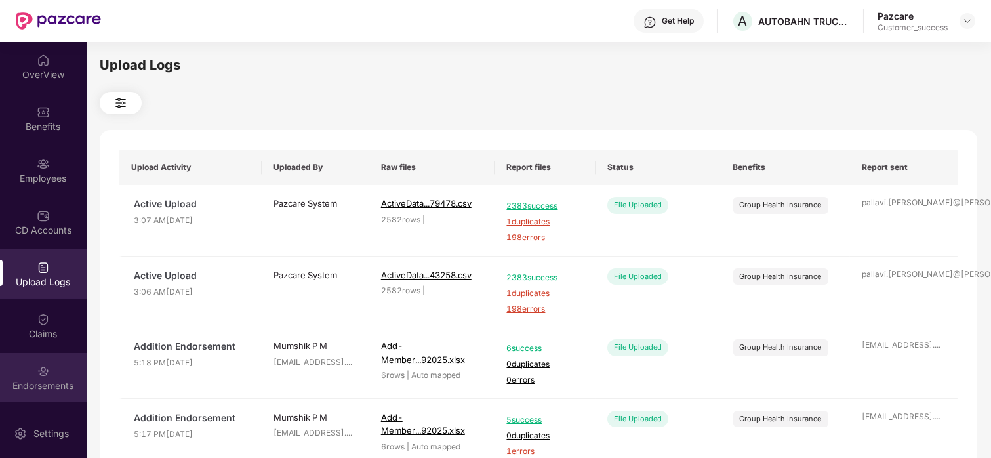
click at [48, 373] on div "Endorsements" at bounding box center [43, 377] width 87 height 49
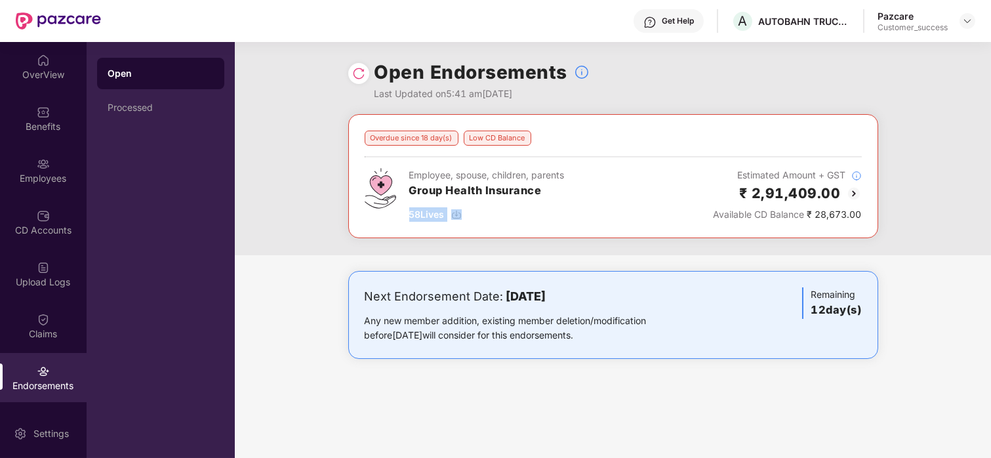
drag, startPoint x: 474, startPoint y: 216, endPoint x: 405, endPoint y: 215, distance: 68.9
click at [405, 215] on div "Employee, spouse, children, parents Group Health Insurance 58 Lives" at bounding box center [465, 195] width 200 height 54
click at [383, 222] on div "Employee, spouse, children, parents Group Health Insurance 58 Lives" at bounding box center [465, 195] width 200 height 54
click at [420, 215] on span "58 Lives" at bounding box center [426, 214] width 35 height 14
click at [49, 173] on div "Employees" at bounding box center [43, 178] width 87 height 13
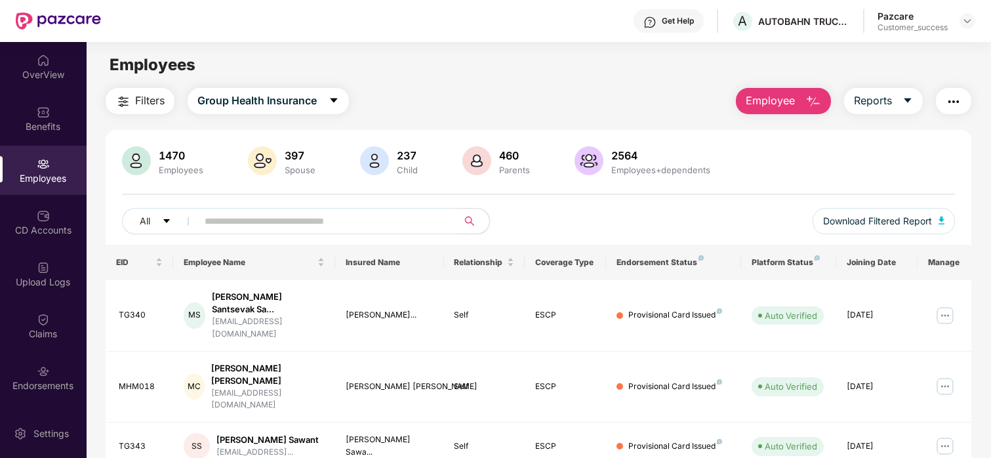
click at [135, 106] on span "Filters" at bounding box center [150, 100] width 30 height 16
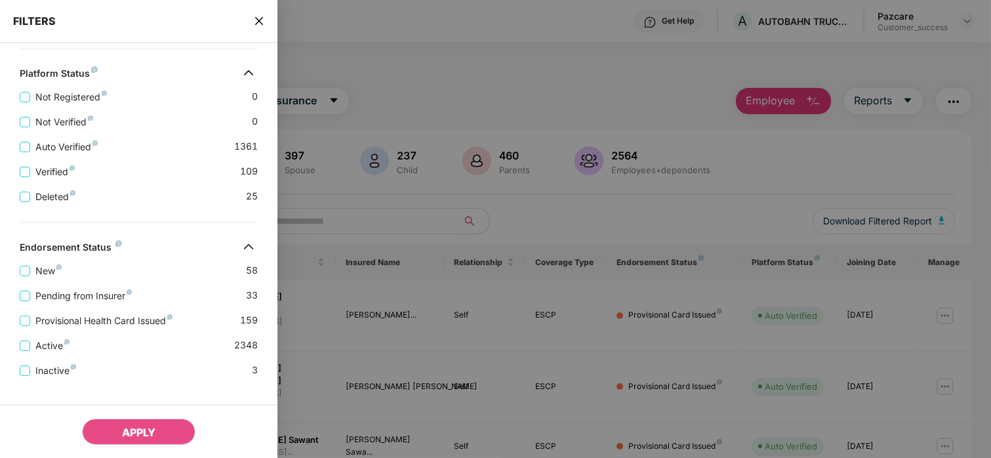
scroll to position [407, 0]
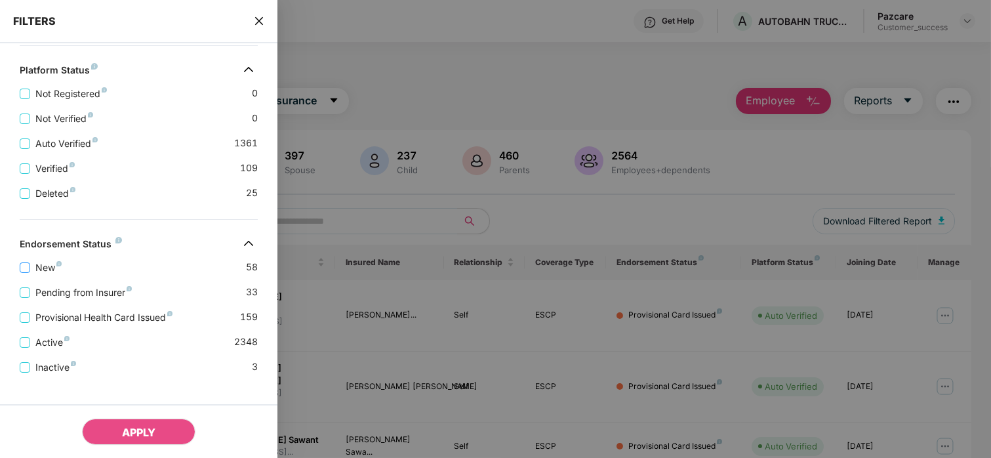
click at [31, 273] on span "New" at bounding box center [48, 267] width 37 height 14
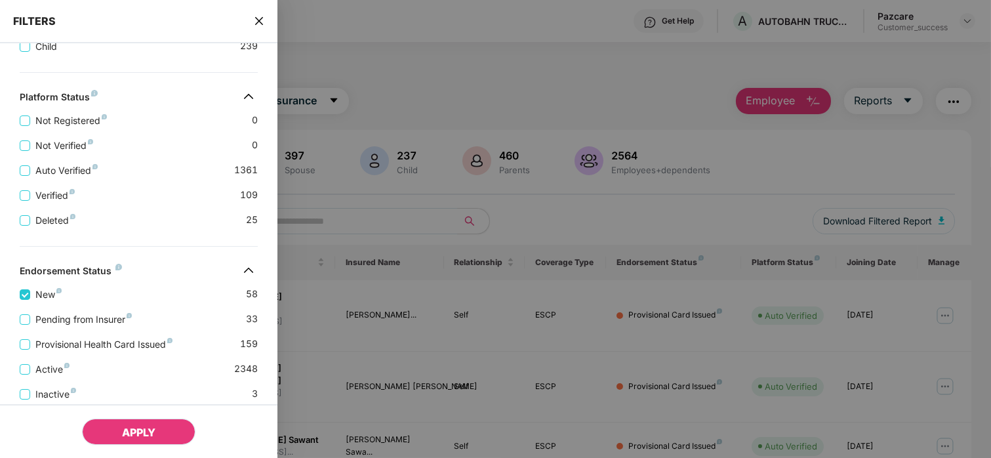
click at [144, 424] on button "APPLY" at bounding box center [138, 431] width 113 height 26
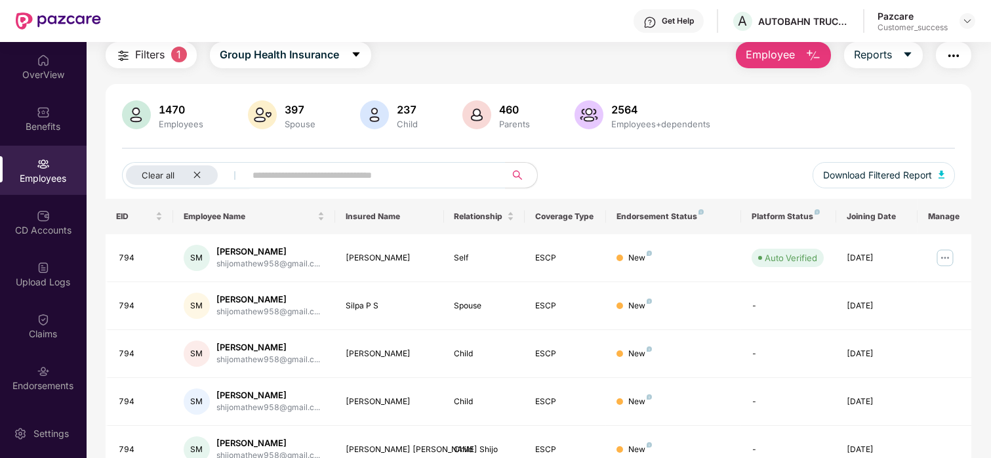
scroll to position [0, 0]
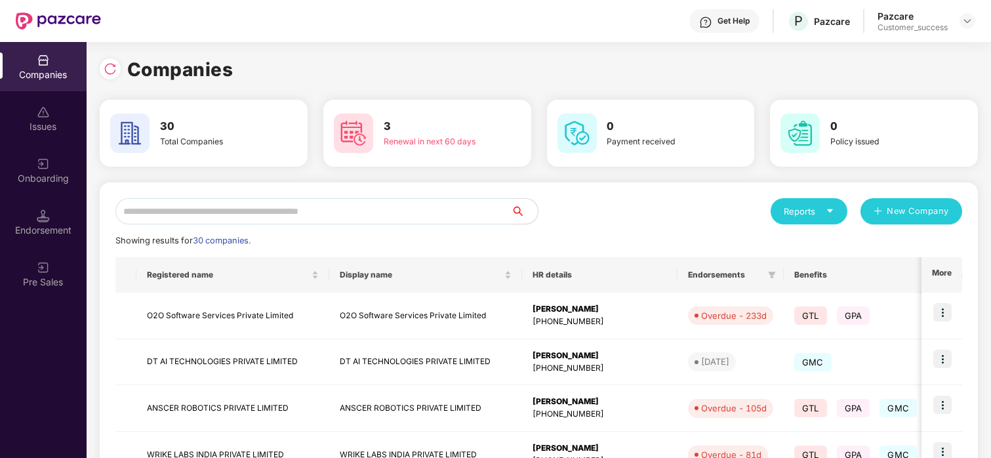
click at [195, 209] on input "text" at bounding box center [313, 211] width 396 height 26
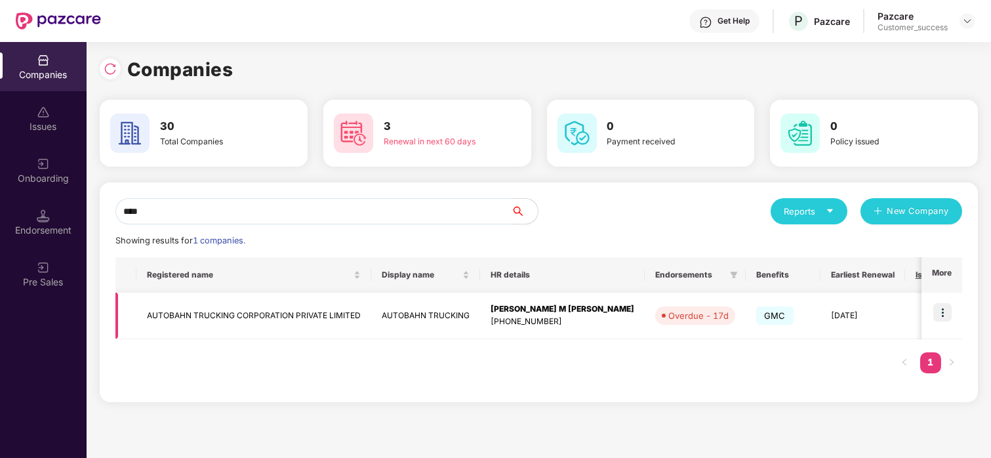
type input "****"
click at [155, 297] on td "AUTOBAHN TRUCKING CORPORATION PRIVATE LIMITED" at bounding box center [253, 316] width 235 height 47
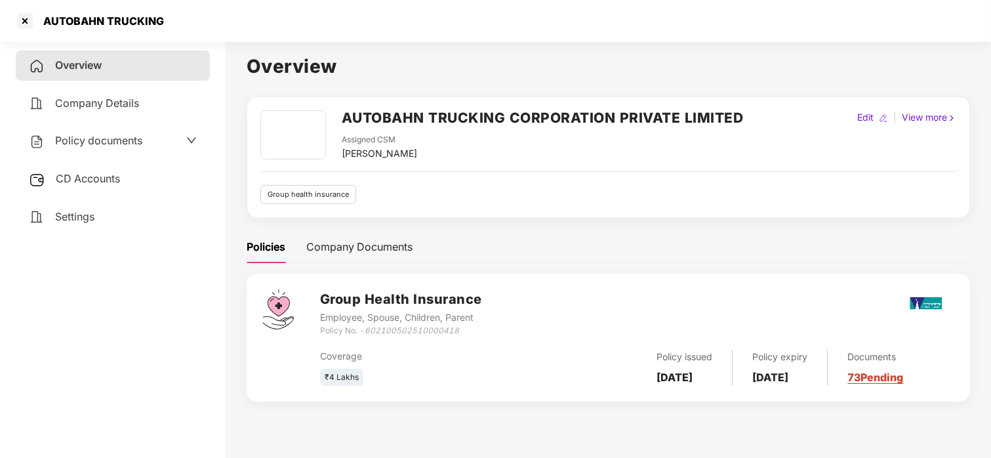
click at [108, 139] on span "Policy documents" at bounding box center [98, 140] width 87 height 13
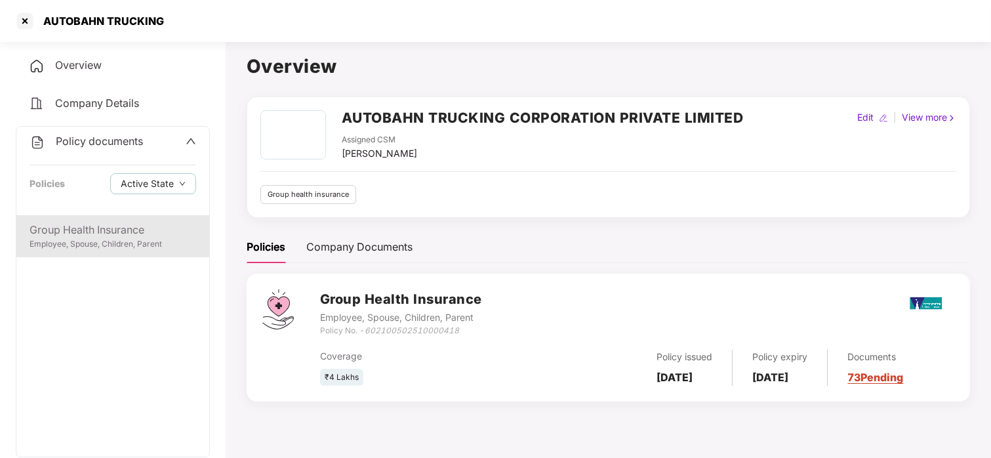
click at [114, 233] on div "Group Health Insurance" at bounding box center [113, 230] width 167 height 16
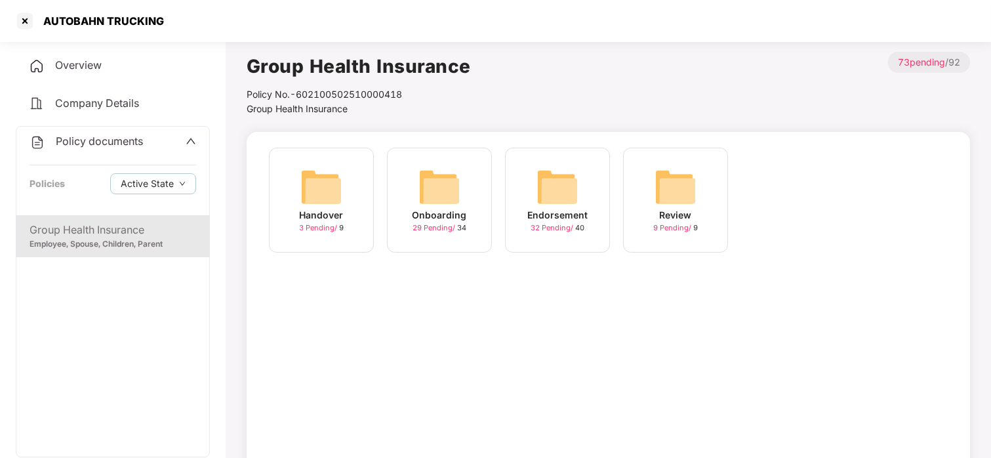
click at [405, 158] on div "Onboarding 29 Pending / 34" at bounding box center [439, 200] width 105 height 105
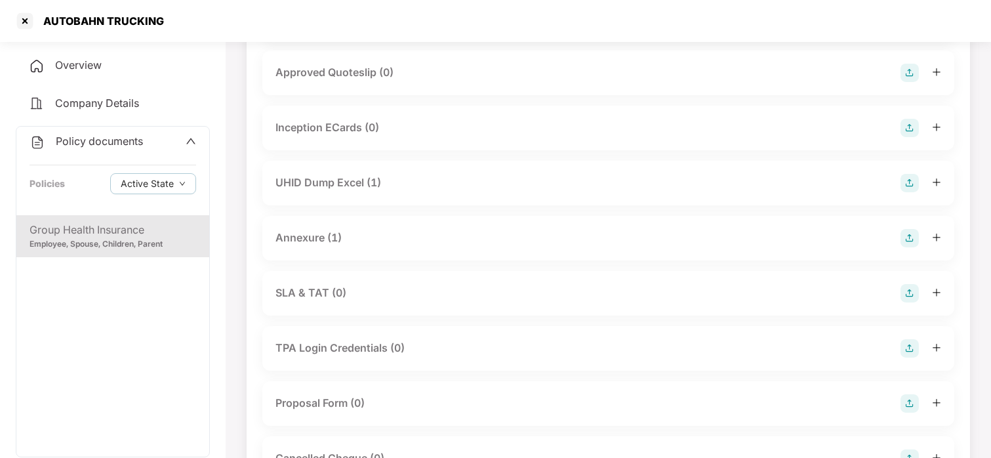
scroll to position [546, 0]
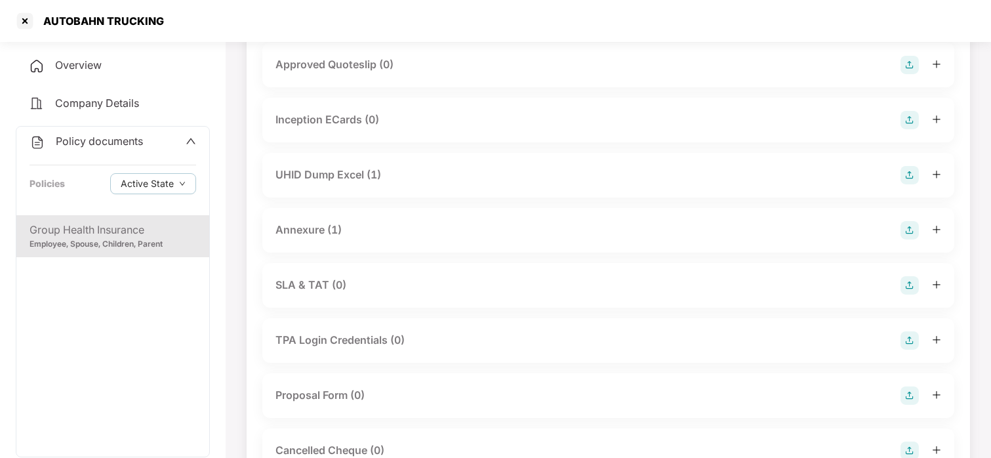
click at [342, 172] on div "UHID Dump Excel (1)" at bounding box center [328, 175] width 106 height 16
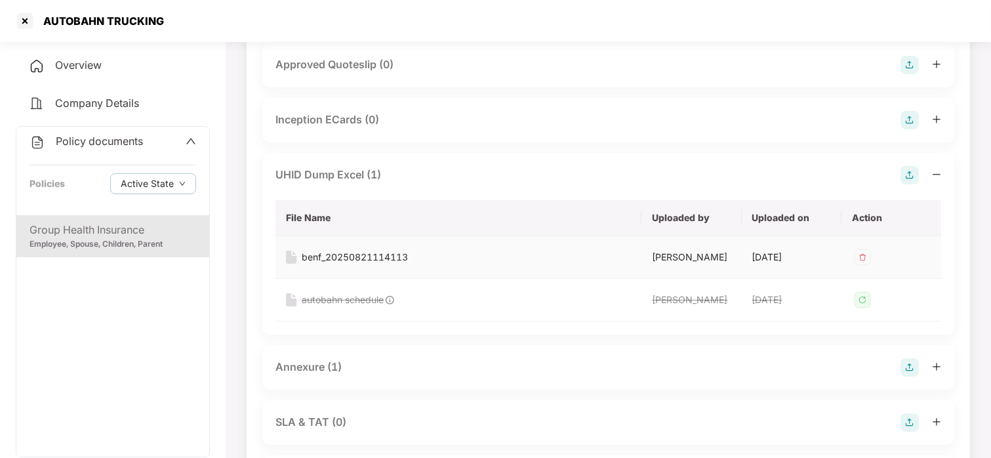
click at [356, 258] on div "benf_20250821114113" at bounding box center [355, 257] width 106 height 14
click at [30, 22] on div at bounding box center [24, 20] width 21 height 21
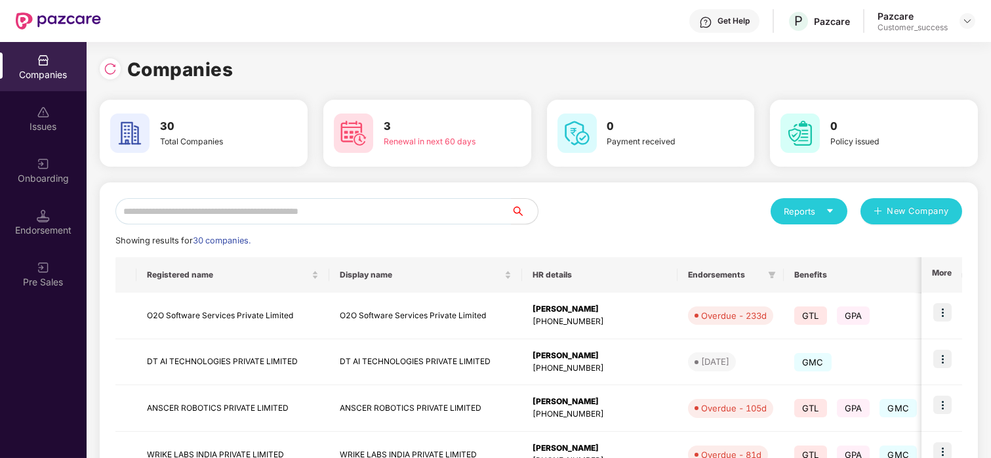
scroll to position [0, 0]
click at [306, 216] on input "text" at bounding box center [313, 211] width 396 height 26
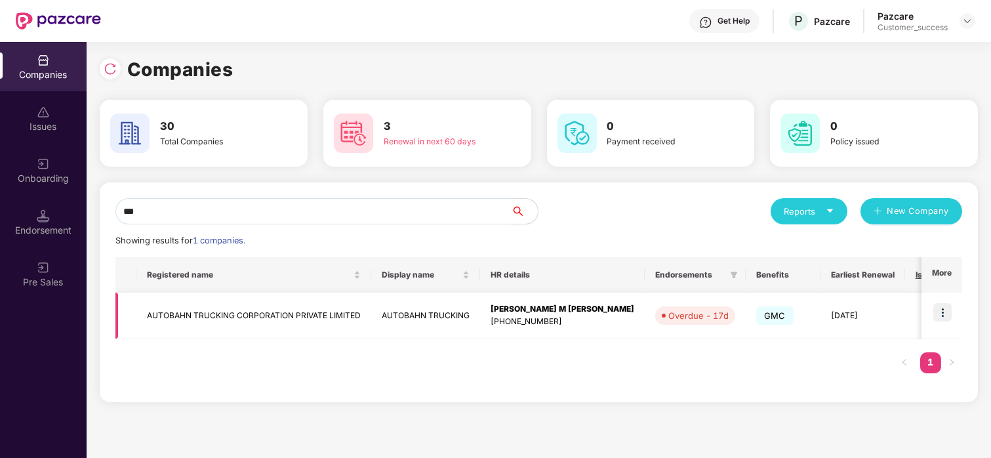
type input "***"
click at [946, 312] on img at bounding box center [942, 312] width 18 height 18
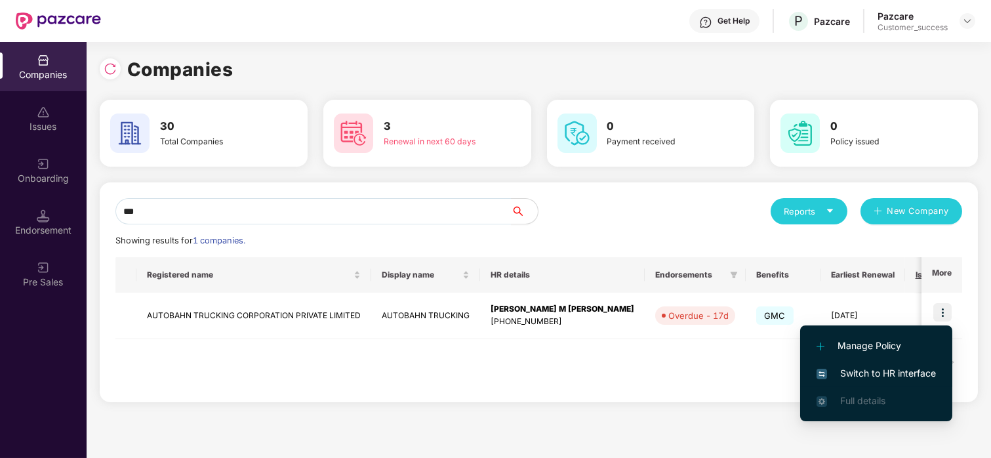
click at [887, 375] on span "Switch to HR interface" at bounding box center [876, 373] width 119 height 14
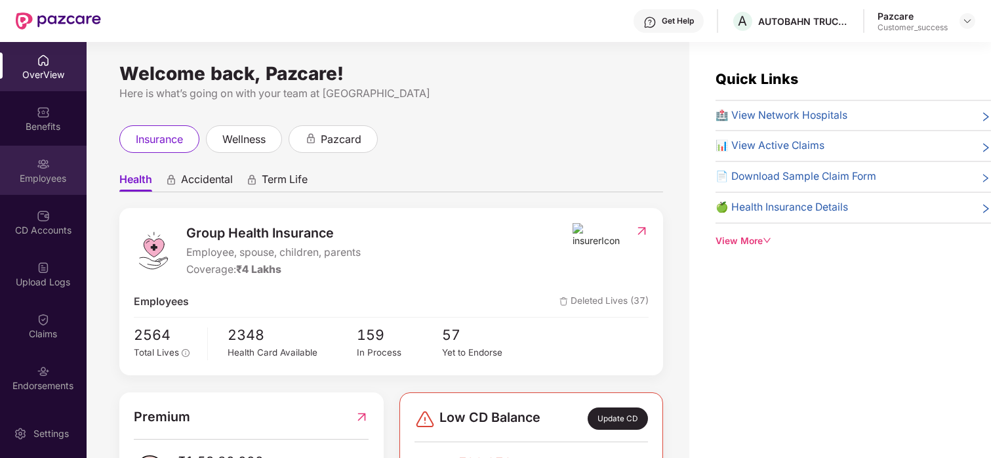
click at [37, 175] on div "Employees" at bounding box center [43, 178] width 87 height 13
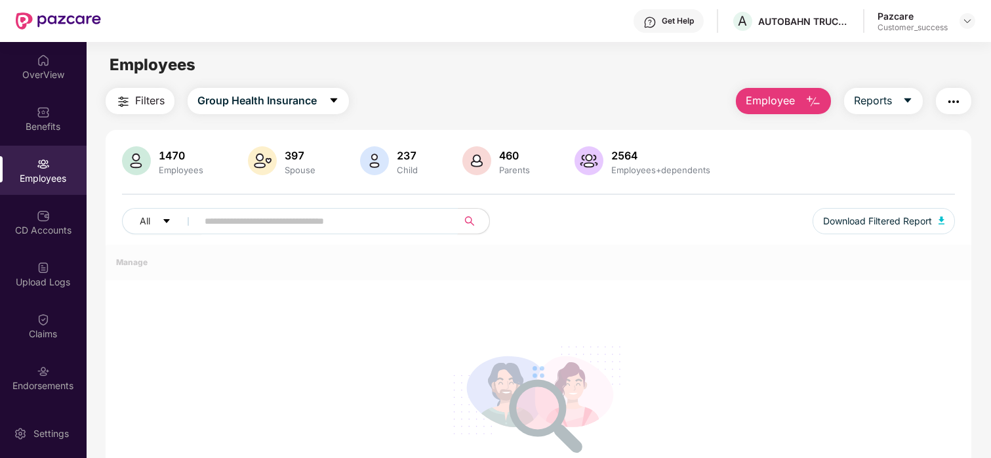
click at [258, 223] on input "text" at bounding box center [322, 221] width 235 height 20
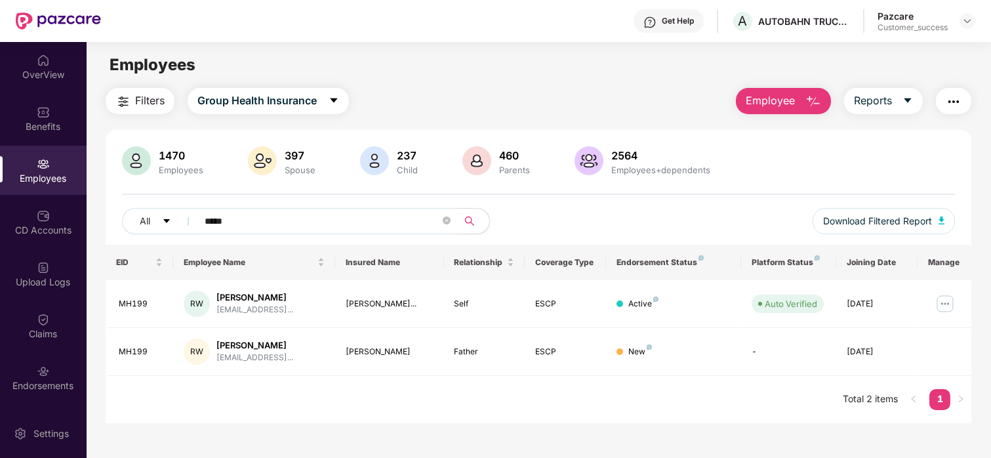
type input "*****"
click at [355, 256] on th "Insured Name" at bounding box center [389, 262] width 108 height 35
click at [944, 311] on img at bounding box center [945, 303] width 21 height 21
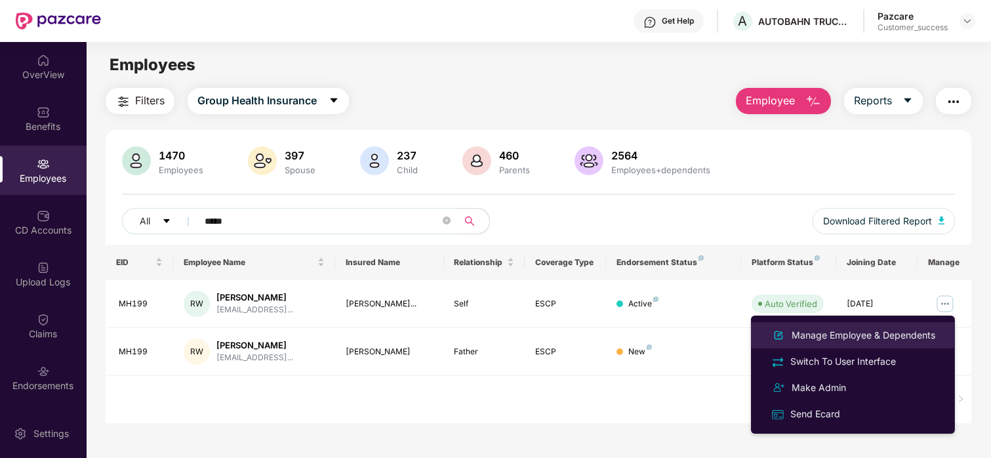
click at [866, 331] on div "Manage Employee & Dependents" at bounding box center [863, 335] width 149 height 14
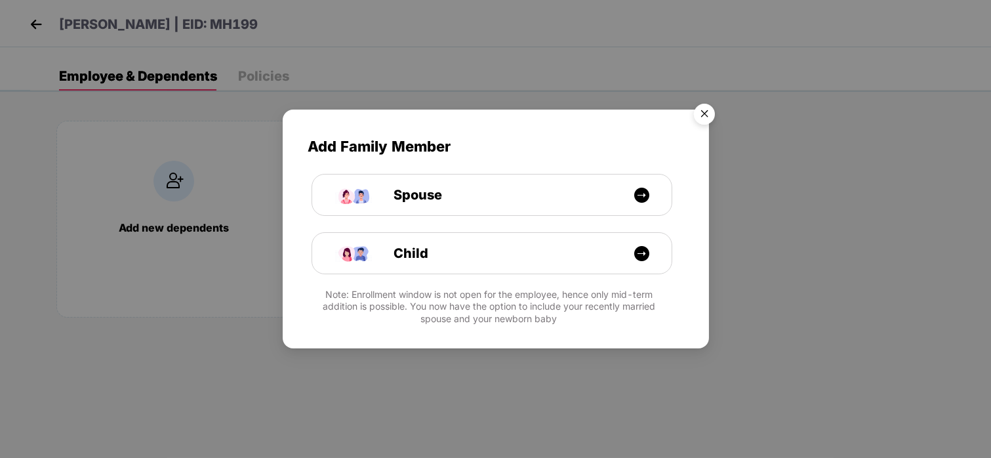
click at [704, 121] on img "Close" at bounding box center [704, 116] width 37 height 37
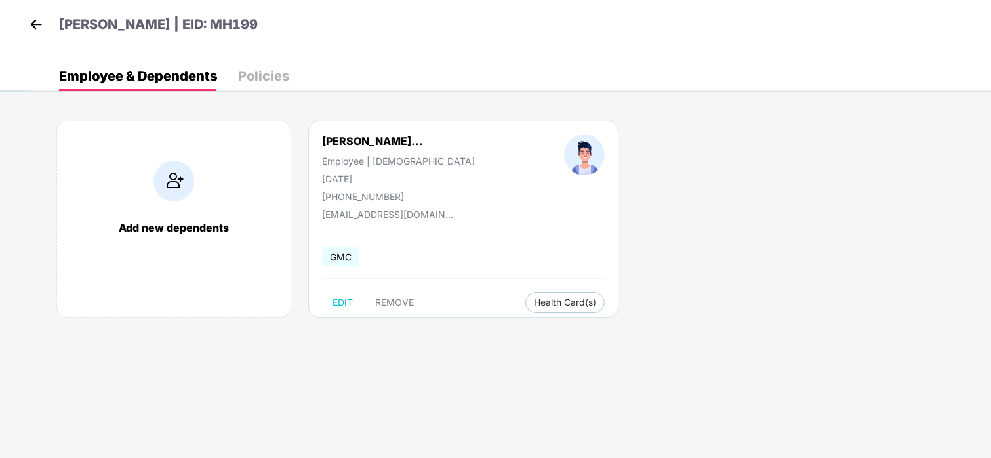
click at [44, 25] on img at bounding box center [36, 24] width 20 height 20
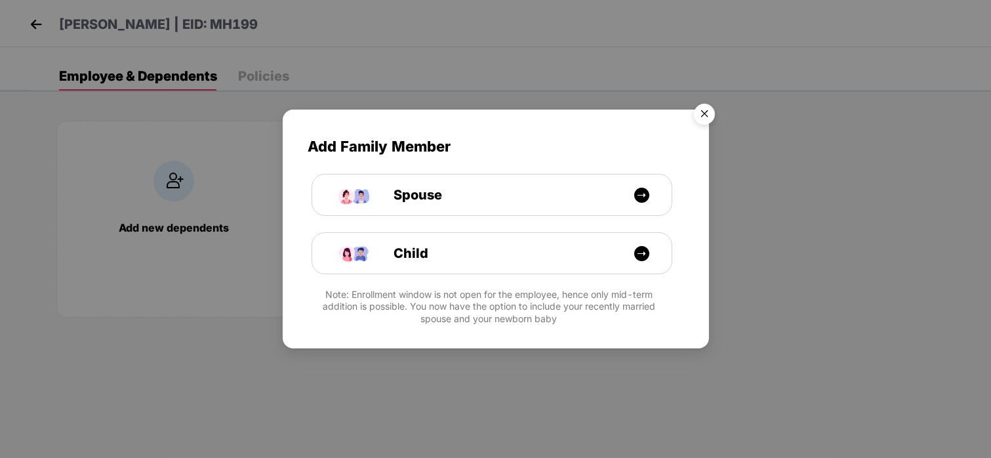
click at [709, 115] on img "Close" at bounding box center [704, 116] width 37 height 37
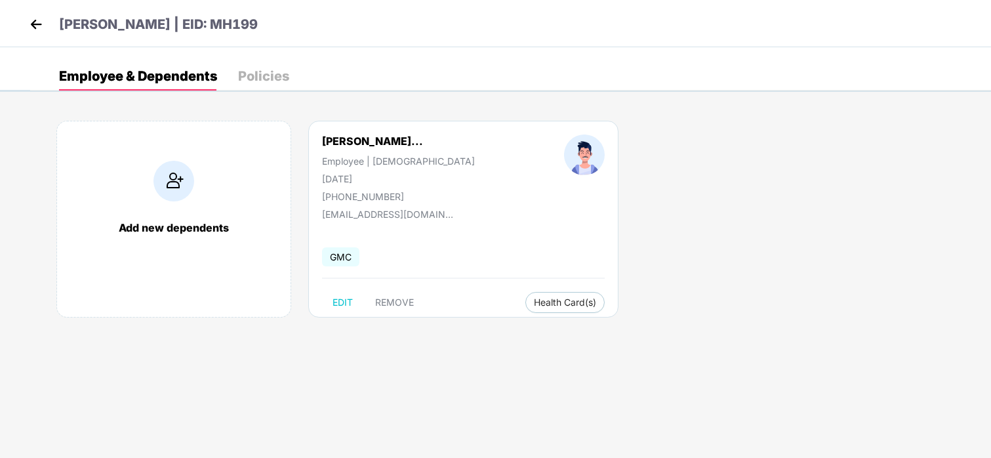
click at [43, 14] on img at bounding box center [36, 24] width 20 height 20
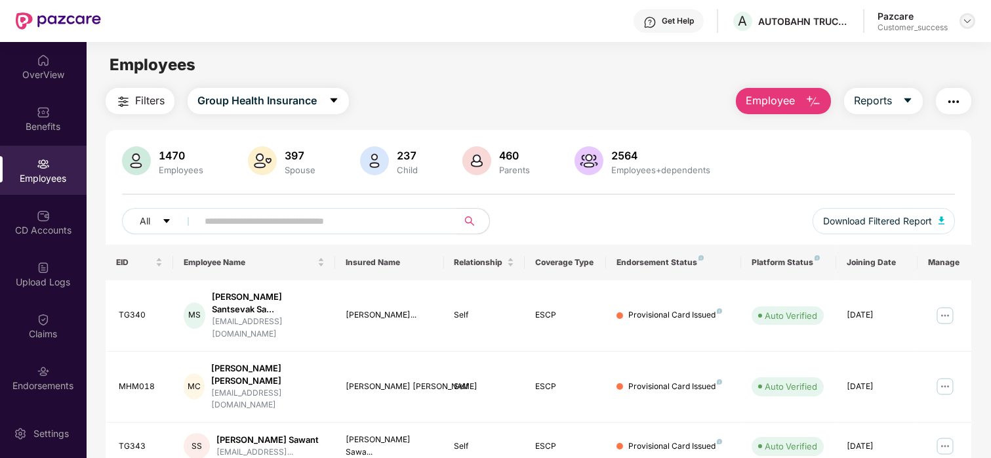
click at [965, 18] on img at bounding box center [967, 21] width 10 height 10
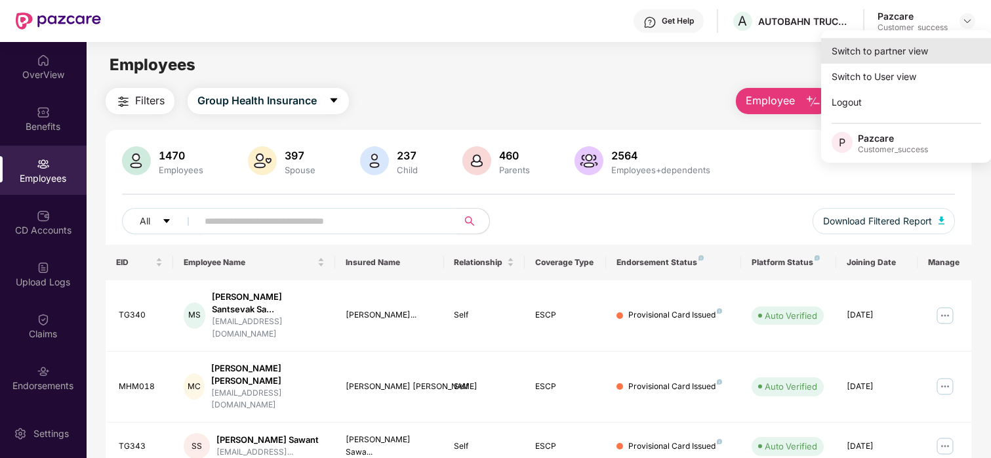
click at [876, 49] on div "Switch to partner view" at bounding box center [906, 51] width 171 height 26
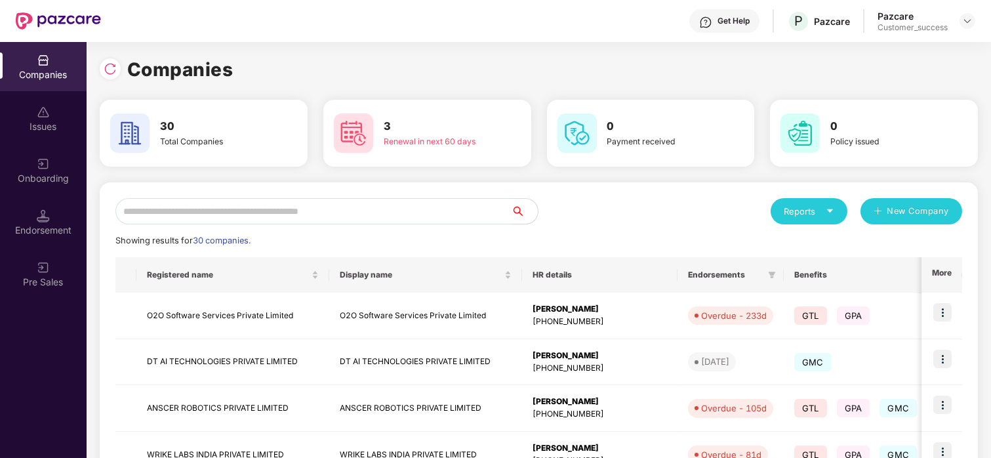
click at [363, 214] on input "text" at bounding box center [313, 211] width 396 height 26
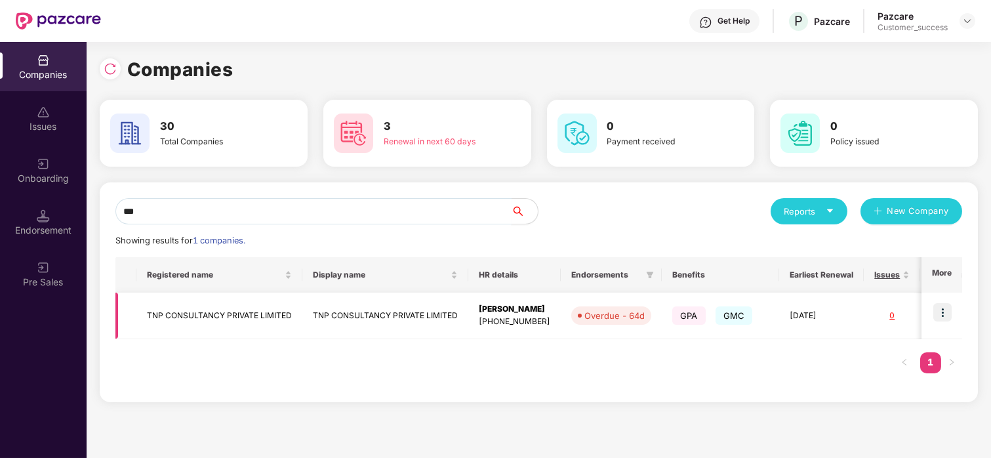
type input "***"
click at [951, 312] on img at bounding box center [942, 312] width 18 height 18
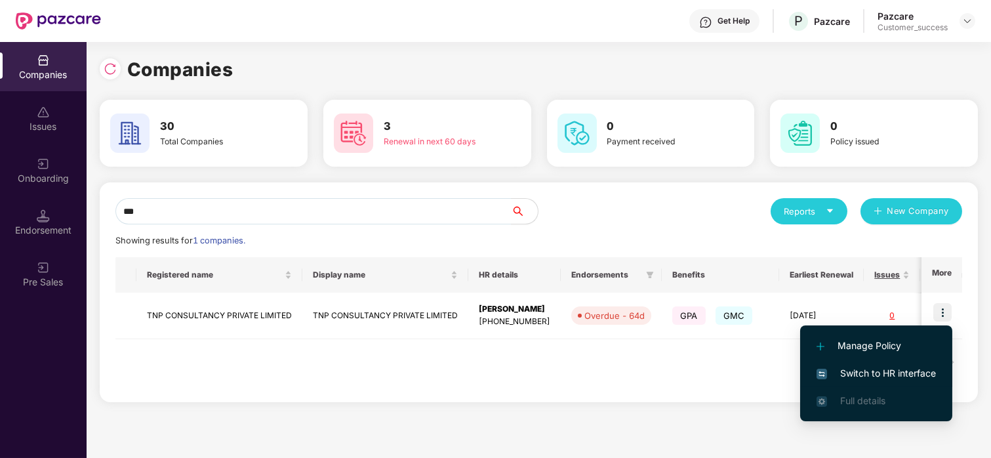
click at [862, 366] on span "Switch to HR interface" at bounding box center [876, 373] width 119 height 14
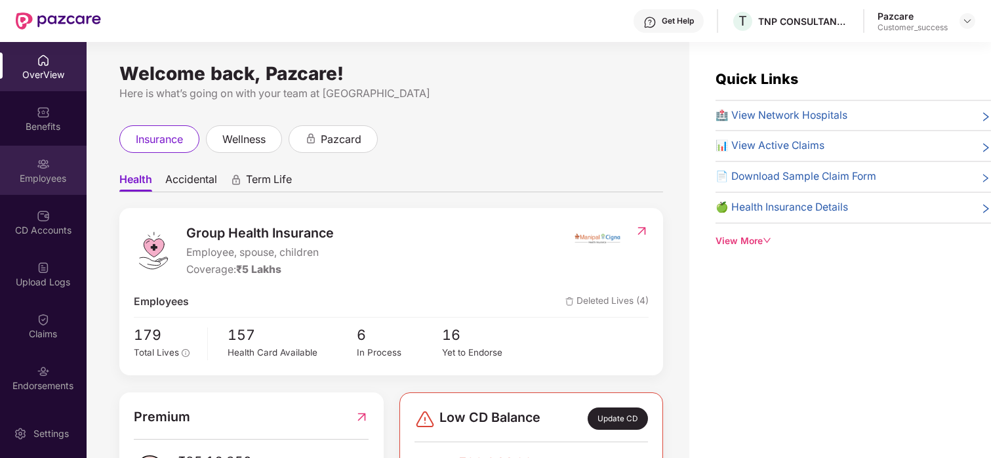
click at [39, 151] on div "Employees" at bounding box center [43, 170] width 87 height 49
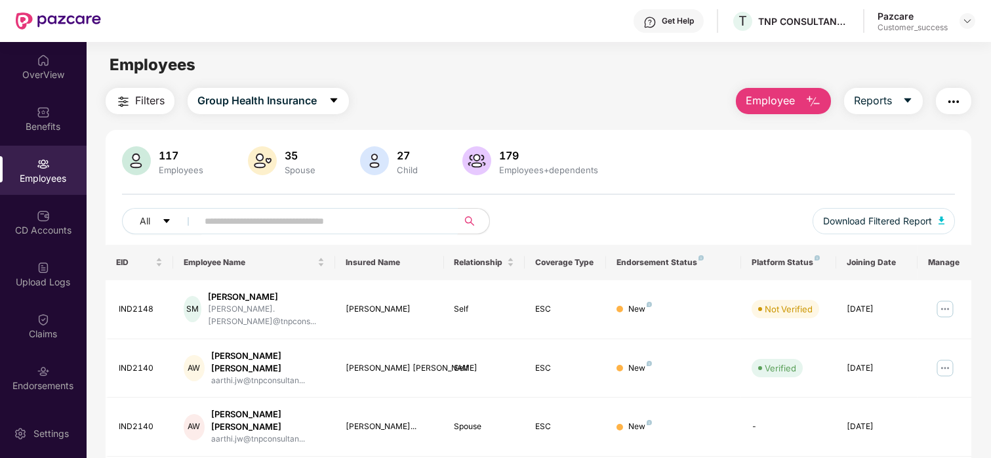
click at [353, 222] on input "text" at bounding box center [322, 221] width 235 height 20
paste input "*******"
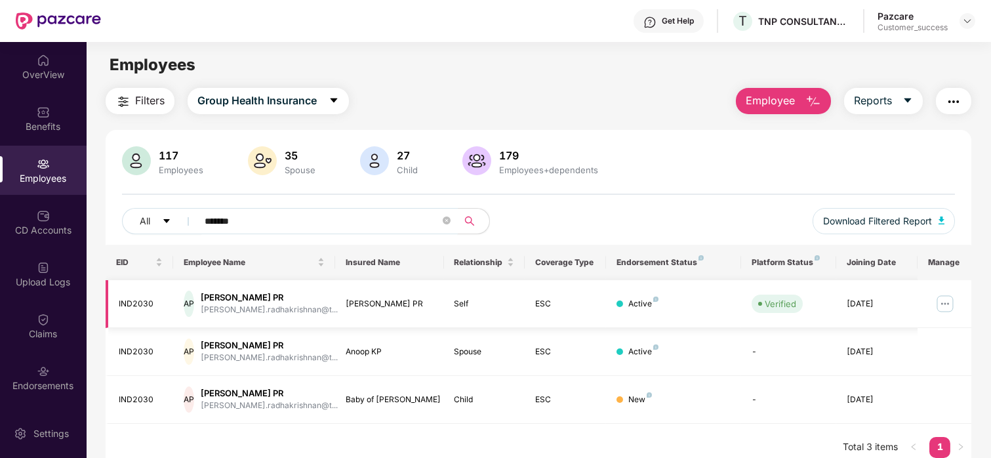
type input "*******"
click at [948, 300] on img at bounding box center [945, 303] width 21 height 21
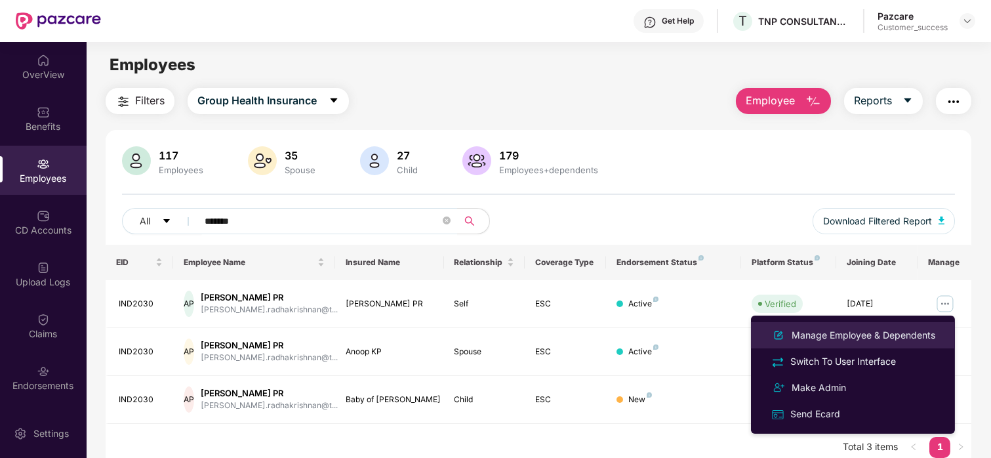
click at [853, 334] on div "Manage Employee & Dependents" at bounding box center [863, 335] width 149 height 14
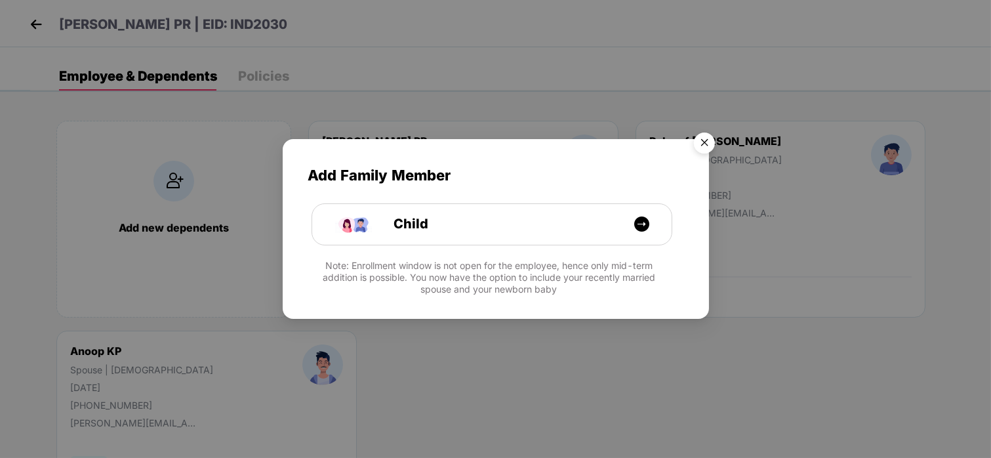
click at [708, 137] on img "Close" at bounding box center [704, 145] width 37 height 37
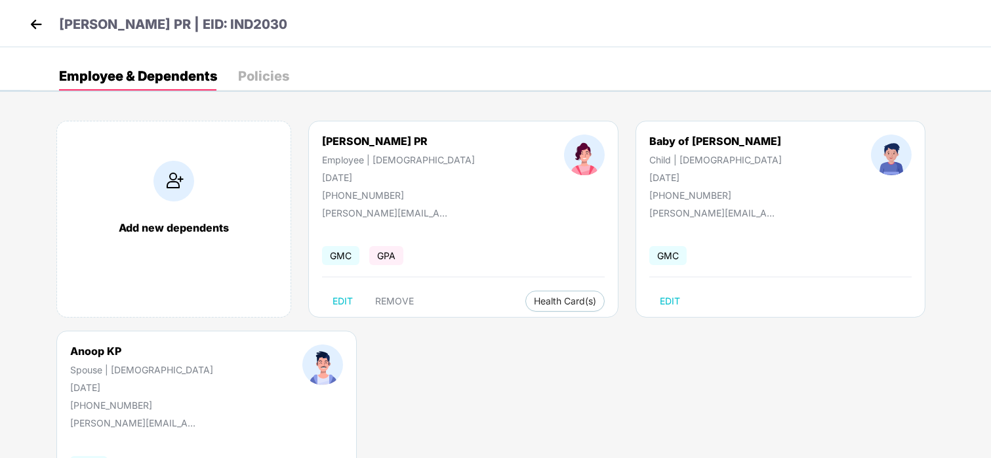
click at [35, 18] on img at bounding box center [36, 24] width 20 height 20
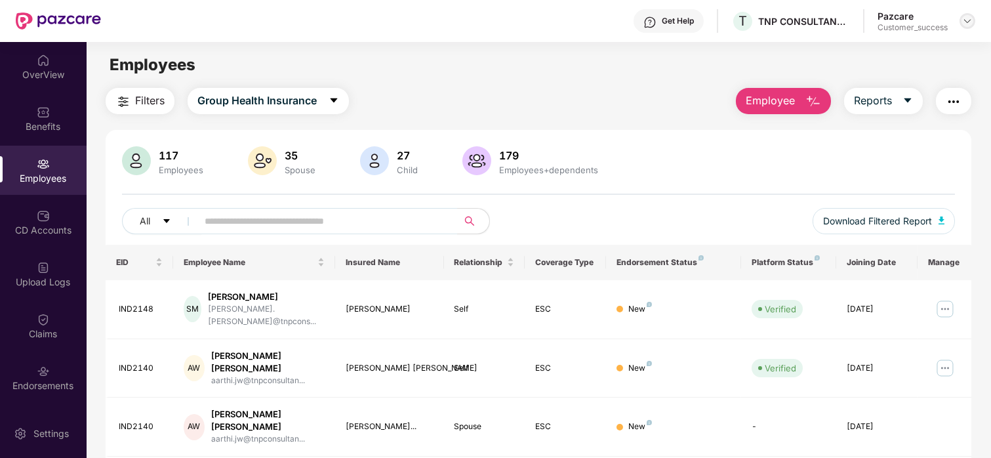
click at [961, 20] on div at bounding box center [968, 21] width 16 height 16
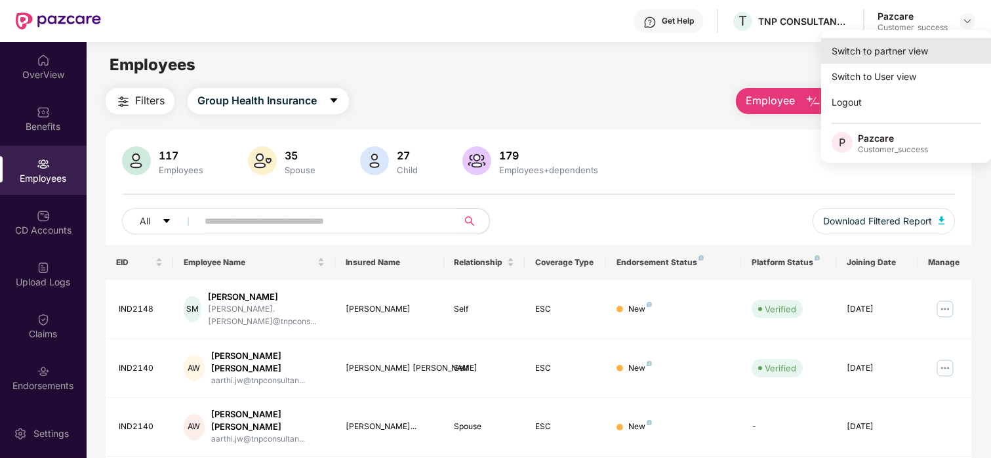
click at [905, 43] on div "Switch to partner view" at bounding box center [906, 51] width 171 height 26
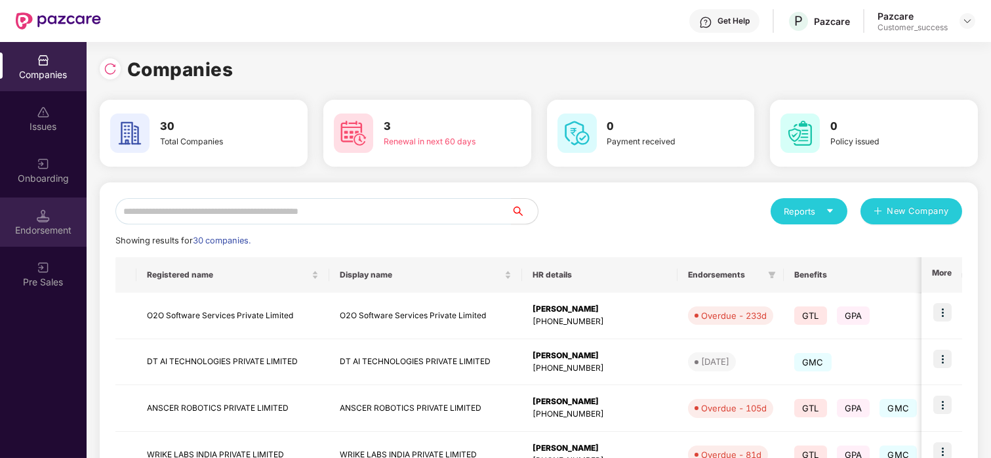
click at [39, 226] on div "Endorsement" at bounding box center [43, 230] width 87 height 13
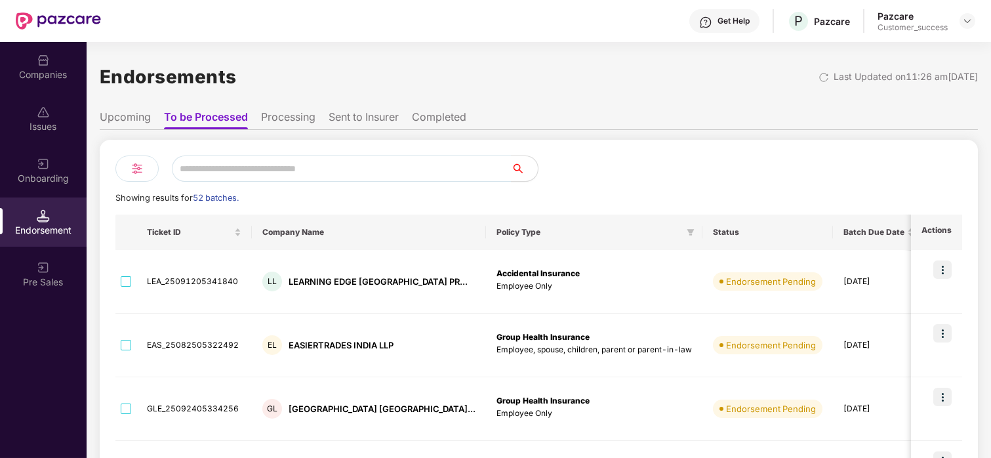
click at [51, 75] on div "Companies" at bounding box center [43, 74] width 87 height 13
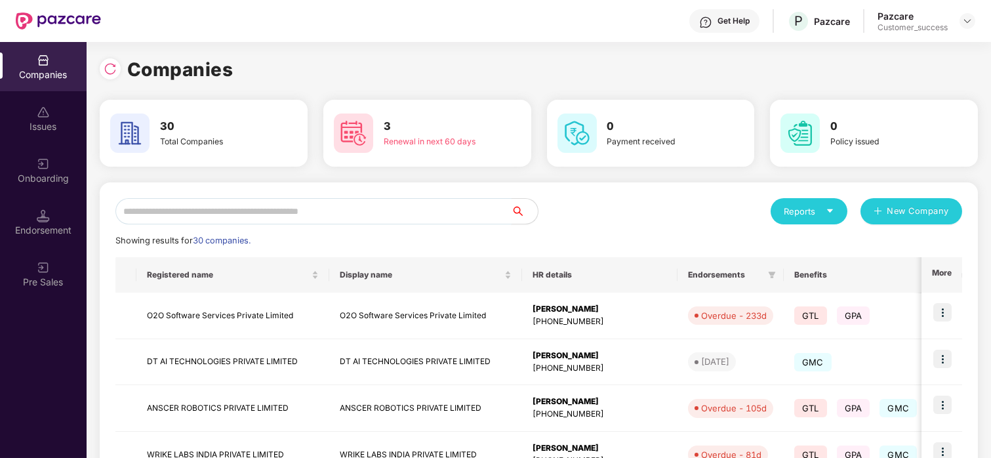
click at [281, 206] on input "text" at bounding box center [313, 211] width 396 height 26
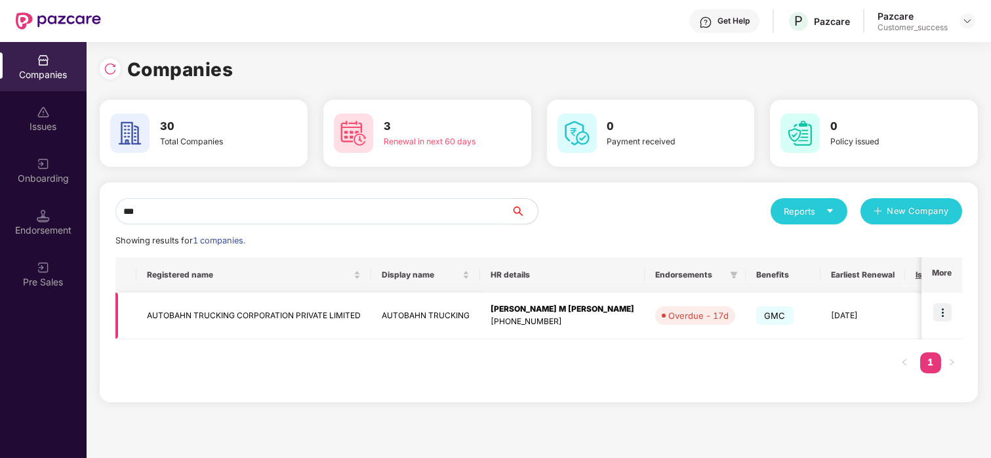
type input "***"
click at [948, 308] on img at bounding box center [942, 312] width 18 height 18
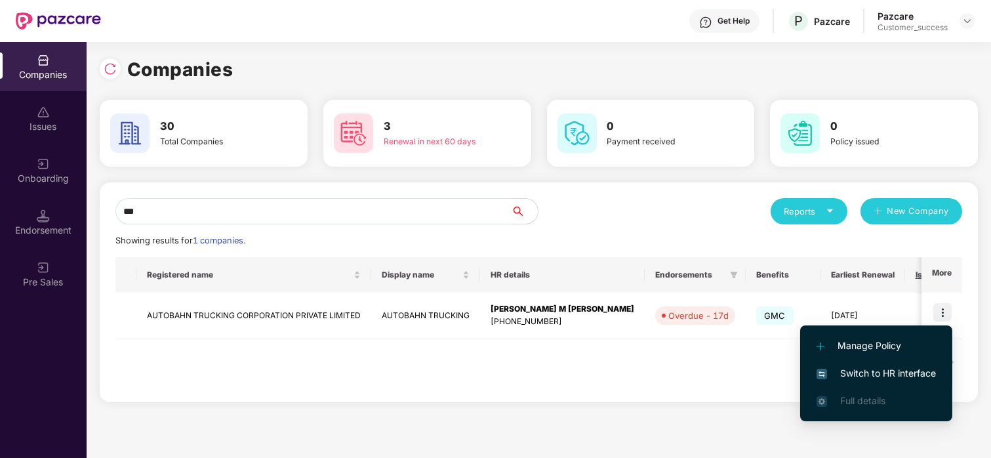
click at [836, 367] on span "Switch to HR interface" at bounding box center [876, 373] width 119 height 14
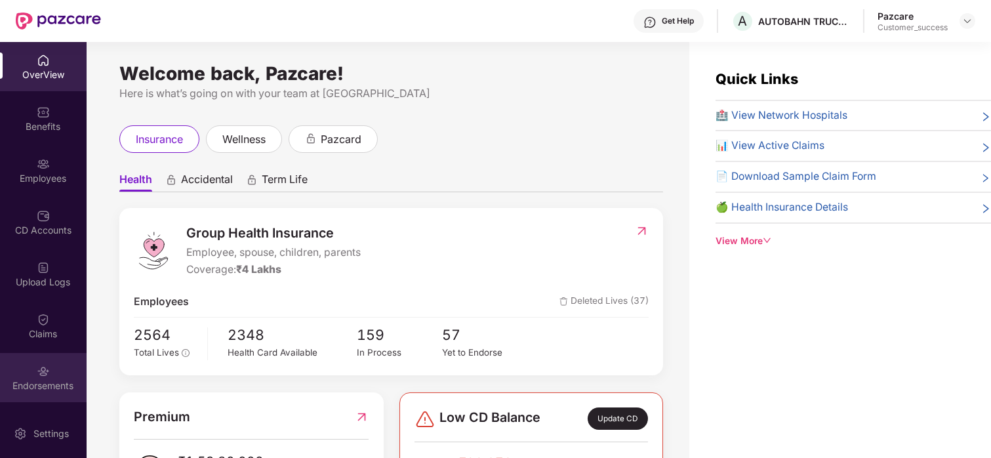
click at [33, 379] on div "Endorsements" at bounding box center [43, 385] width 87 height 13
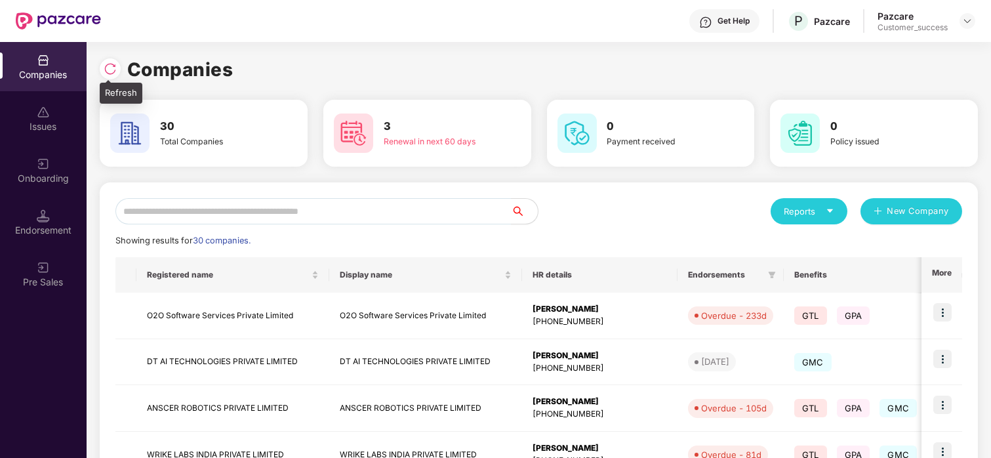
click at [105, 67] on img at bounding box center [110, 68] width 13 height 13
click at [100, 68] on div at bounding box center [110, 68] width 21 height 21
click at [105, 66] on img at bounding box center [110, 68] width 13 height 13
click at [580, 220] on div "Reports New Company" at bounding box center [751, 211] width 424 height 26
